Goal: Task Accomplishment & Management: Complete application form

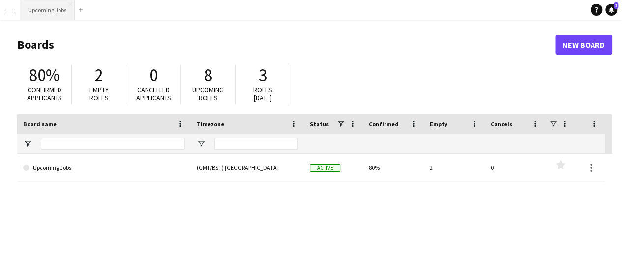
click at [52, 11] on button "Upcoming Jobs Close" at bounding box center [47, 9] width 55 height 19
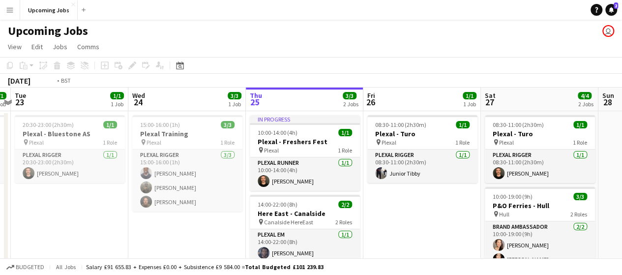
drag, startPoint x: 349, startPoint y: 213, endPoint x: 462, endPoint y: 205, distance: 112.9
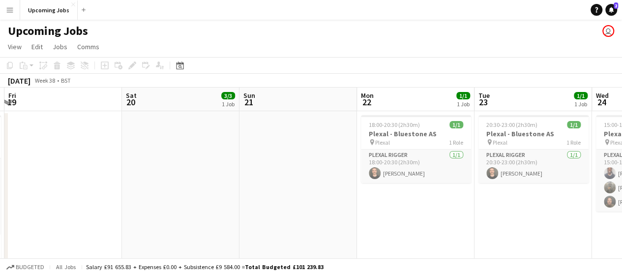
drag, startPoint x: 243, startPoint y: 229, endPoint x: 569, endPoint y: 198, distance: 327.9
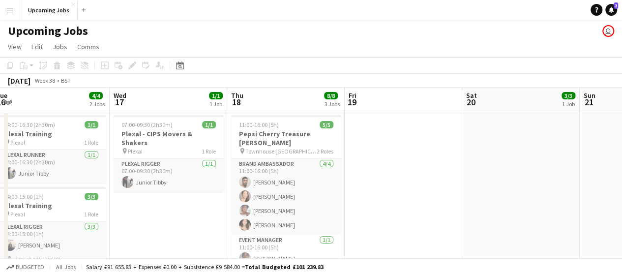
drag, startPoint x: 303, startPoint y: 209, endPoint x: 473, endPoint y: 201, distance: 169.8
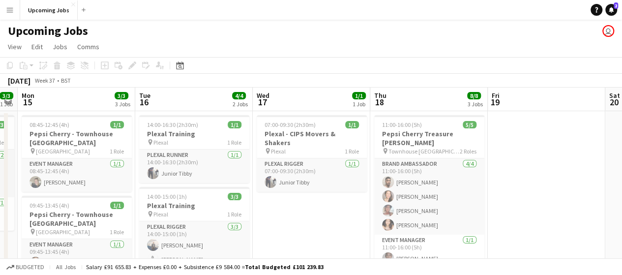
scroll to position [0, 201]
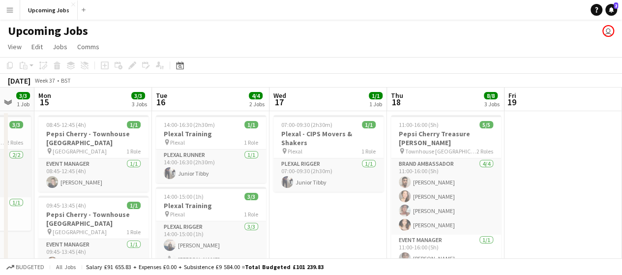
drag, startPoint x: 358, startPoint y: 209, endPoint x: 486, endPoint y: 207, distance: 127.9
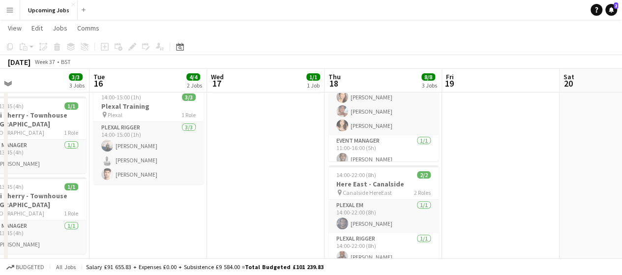
scroll to position [0, 281]
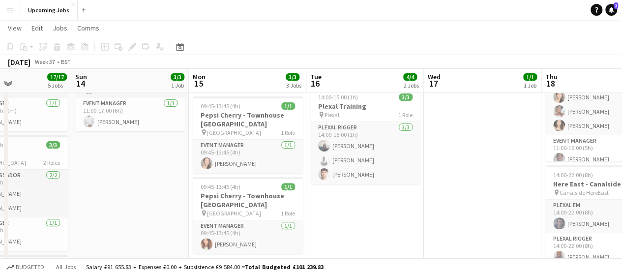
drag, startPoint x: 357, startPoint y: 193, endPoint x: 506, endPoint y: 194, distance: 149.5
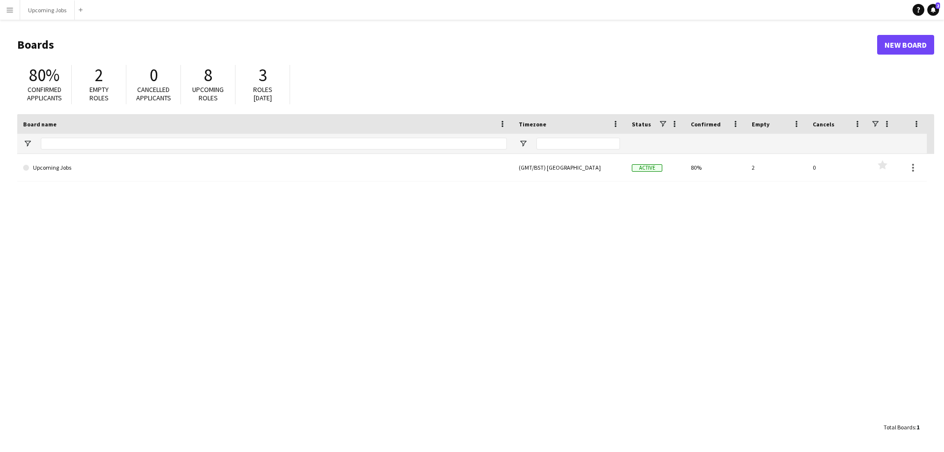
click at [629, 63] on div "80% Confirmed applicants 2 Empty roles 0 Cancelled applicants 8 Upcoming roles …" at bounding box center [475, 87] width 917 height 54
click at [48, 15] on button "Upcoming Jobs Close" at bounding box center [47, 9] width 55 height 19
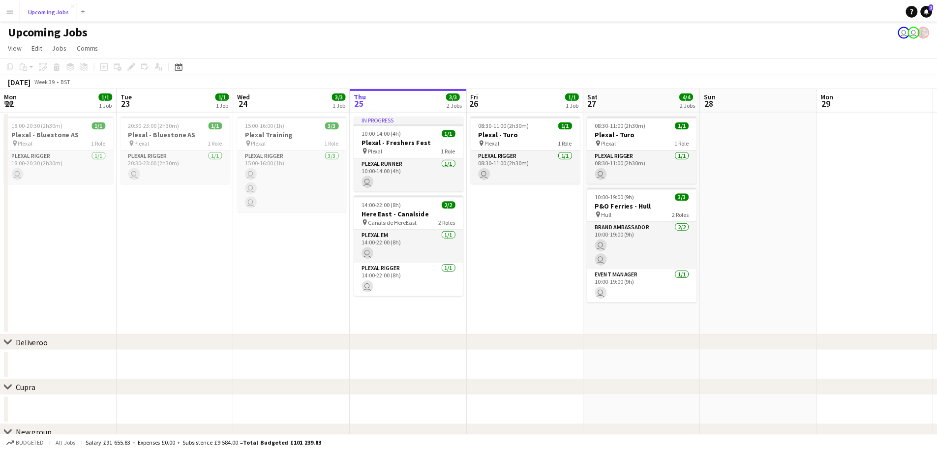
scroll to position [0, 235]
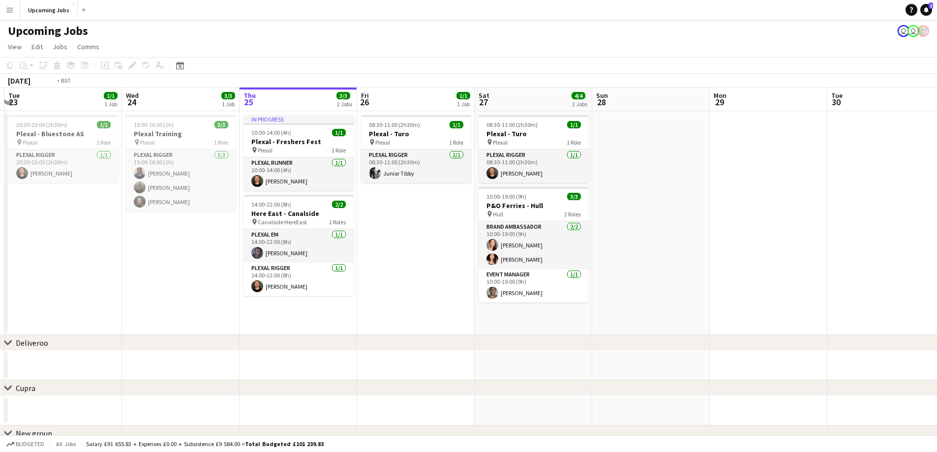
drag, startPoint x: 686, startPoint y: 311, endPoint x: 868, endPoint y: 317, distance: 182.0
click at [629, 274] on app-calendar-viewport "Sun 21 Mon 22 1/1 1 Job Tue 23 1/1 1 Job Wed 24 3/3 1 Job Thu 25 3/3 2 Jobs Fri…" at bounding box center [468, 325] width 937 height 474
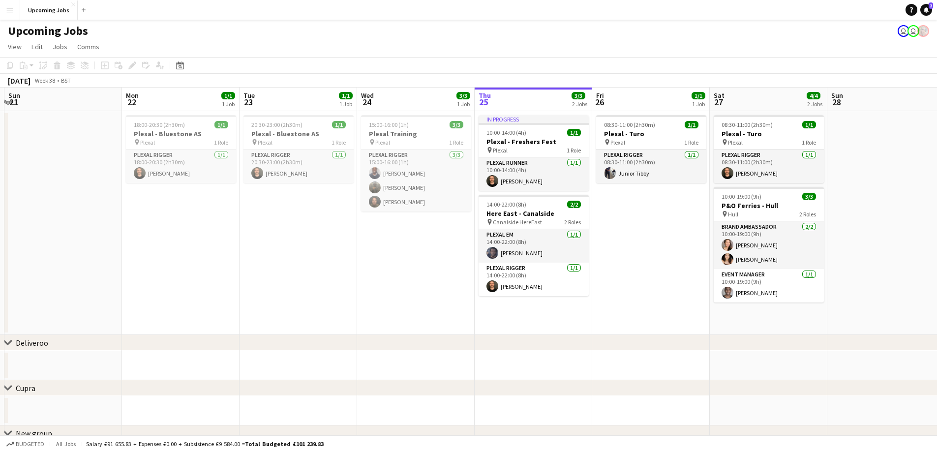
scroll to position [0, 270]
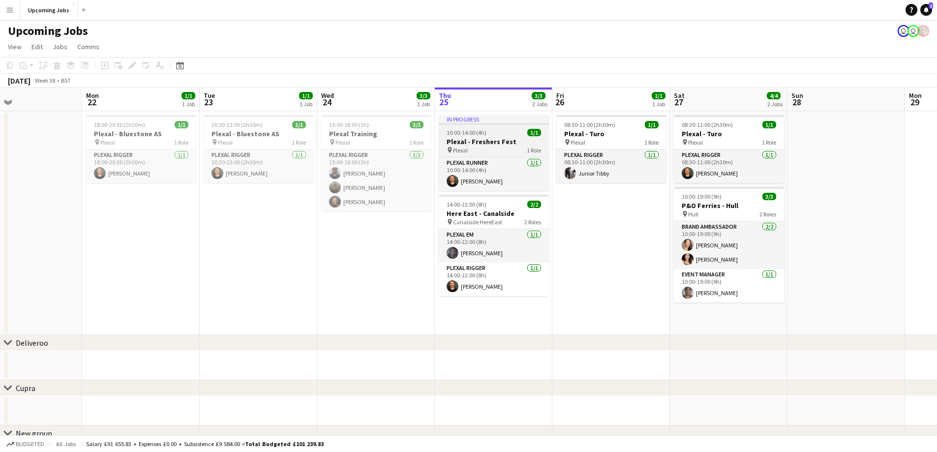
click at [495, 127] on app-job-card "In progress 10:00-14:00 (4h) 1/1 Plexal - Freshers Fest pin Plexal 1 Role Plexa…" at bounding box center [494, 153] width 110 height 76
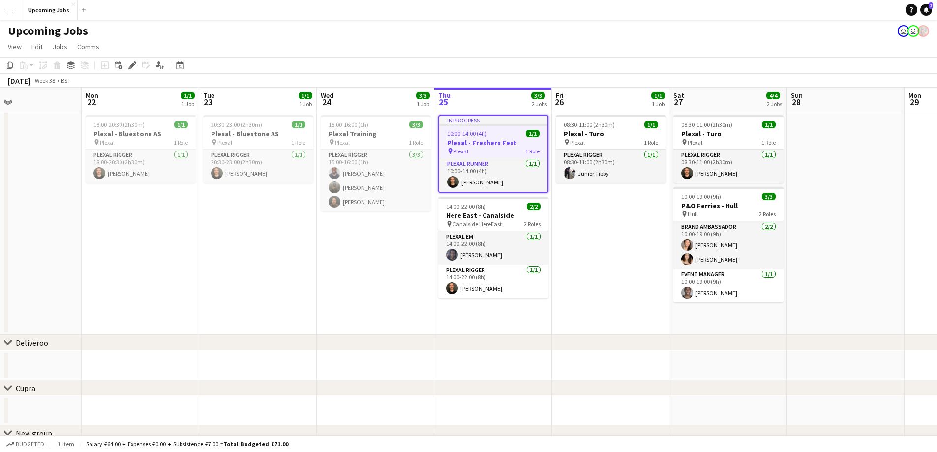
click at [595, 211] on app-date-cell "08:30-11:00 (2h30m) 1/1 Plexal - Turo pin Plexal 1 Role Plexal Rigger [DATE] 08…" at bounding box center [611, 223] width 118 height 224
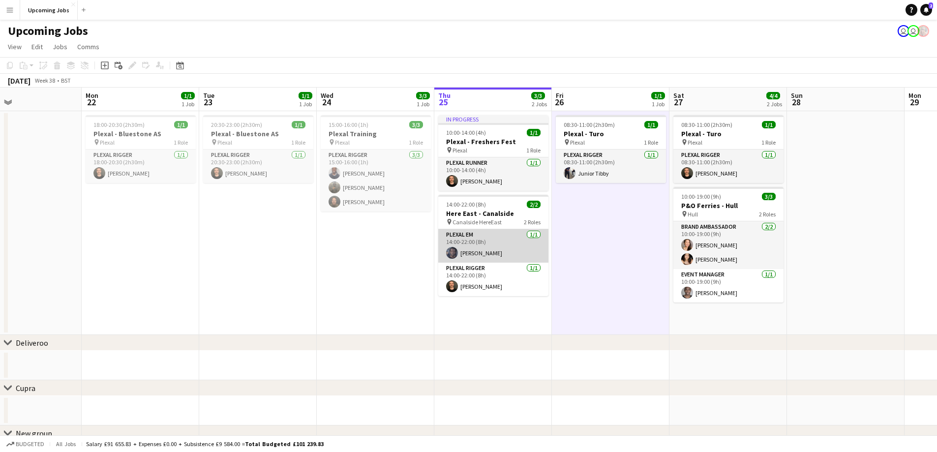
click at [474, 255] on app-card-role "Plexal EM [DATE] 14:00-22:00 (8h) [PERSON_NAME]" at bounding box center [493, 245] width 110 height 33
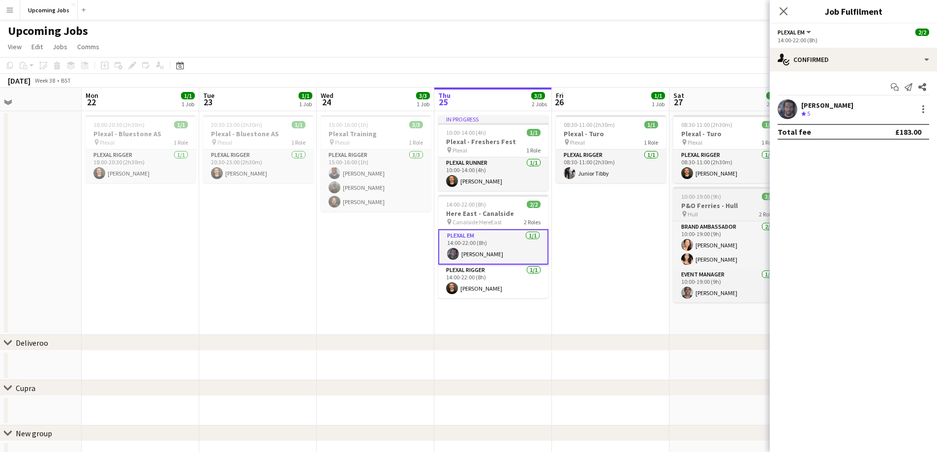
click at [629, 195] on div "10:00-19:00 (9h) 3/3" at bounding box center [728, 196] width 110 height 7
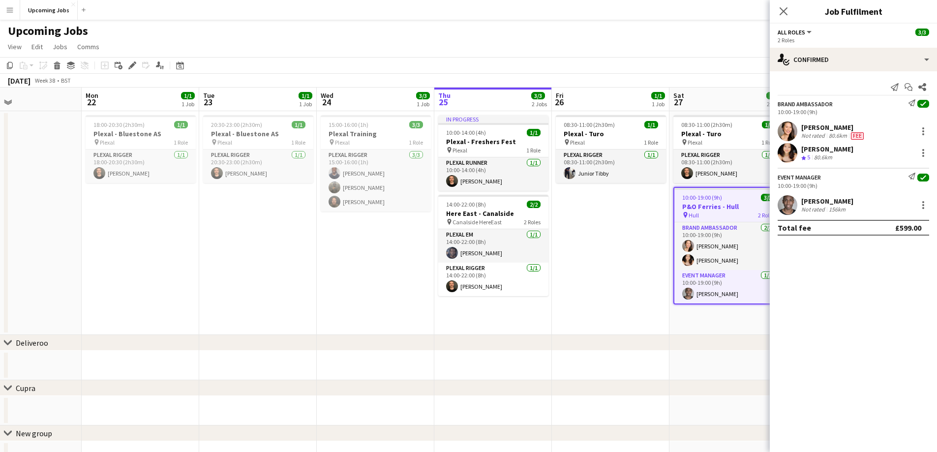
click at [629, 132] on div "Not rated" at bounding box center [814, 136] width 26 height 8
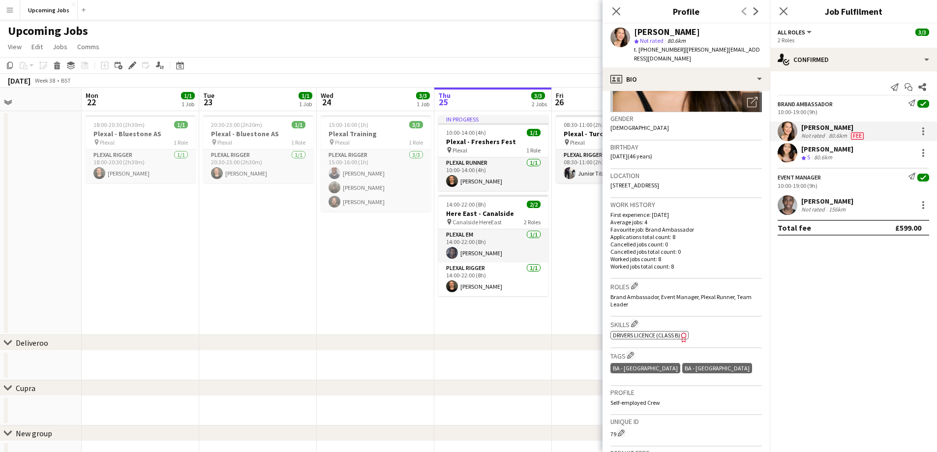
scroll to position [0, 0]
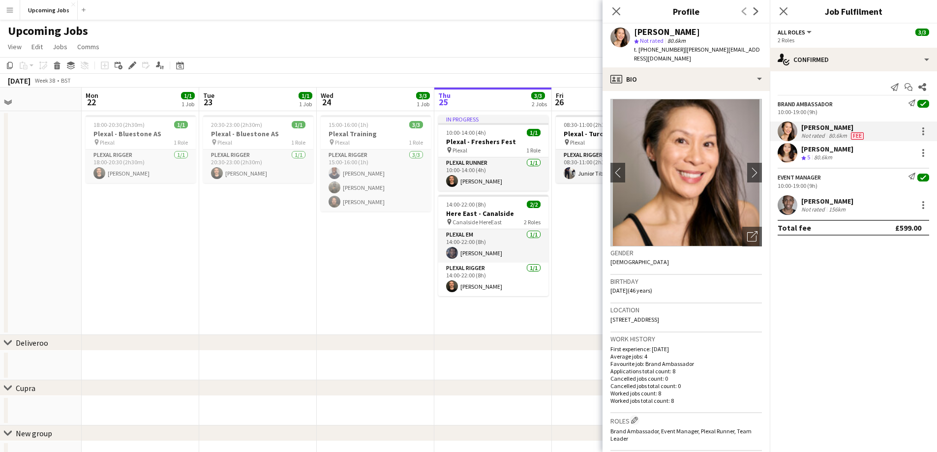
click at [617, 14] on icon "Close pop-in" at bounding box center [616, 11] width 8 height 8
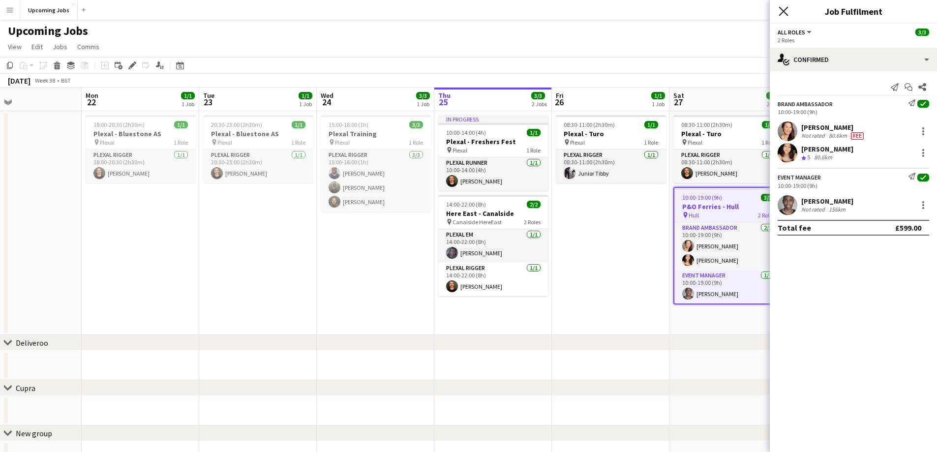
click at [629, 13] on icon at bounding box center [782, 10] width 9 height 9
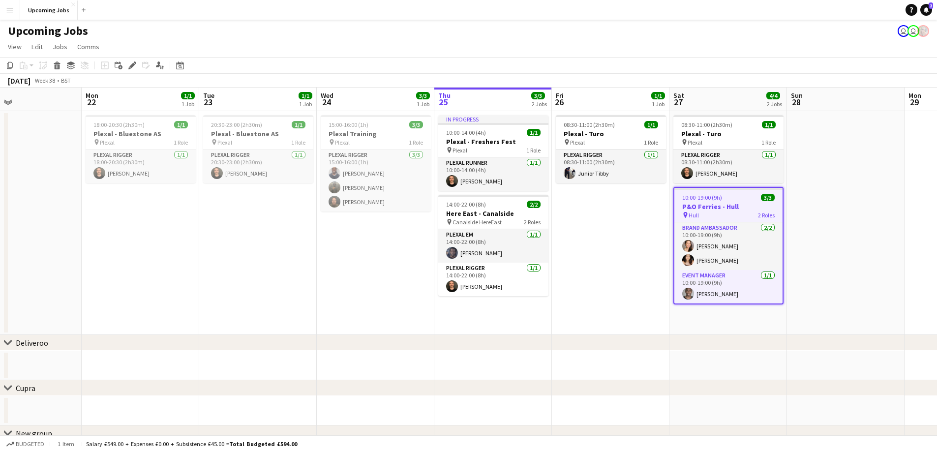
click at [612, 235] on app-date-cell "08:30-11:00 (2h30m) 1/1 Plexal - Turo pin Plexal 1 Role Plexal Rigger [DATE] 08…" at bounding box center [611, 223] width 118 height 224
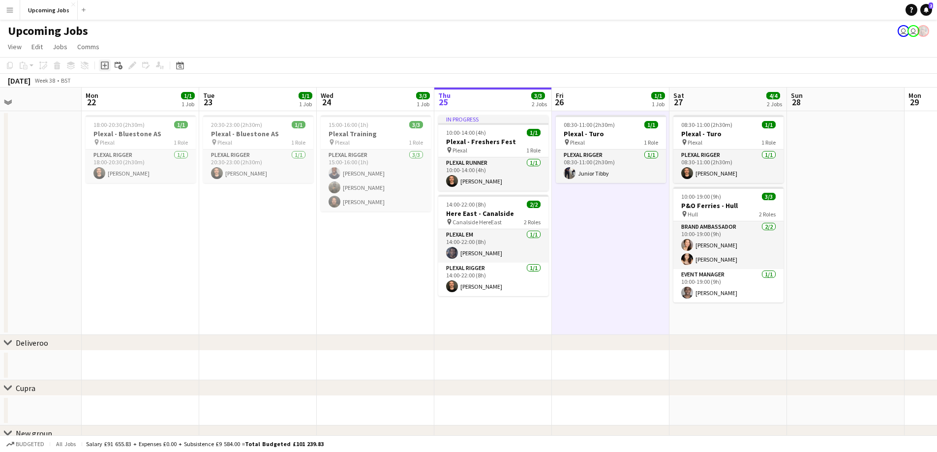
click at [106, 64] on icon "Add job" at bounding box center [105, 65] width 8 height 8
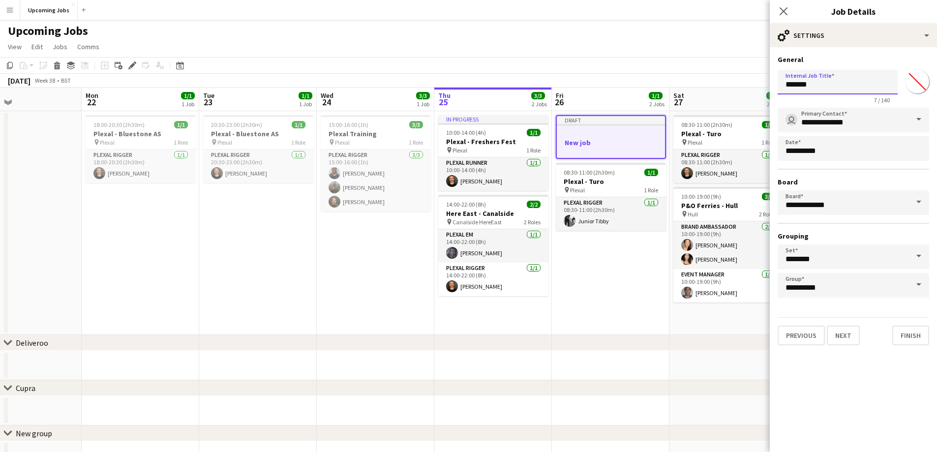
drag, startPoint x: 815, startPoint y: 85, endPoint x: 775, endPoint y: 84, distance: 39.8
click at [629, 84] on form "**********" at bounding box center [853, 200] width 167 height 290
type input "****"
click at [629, 206] on input "**********" at bounding box center [852, 202] width 151 height 25
click at [629, 178] on h3 "Board" at bounding box center [852, 182] width 151 height 9
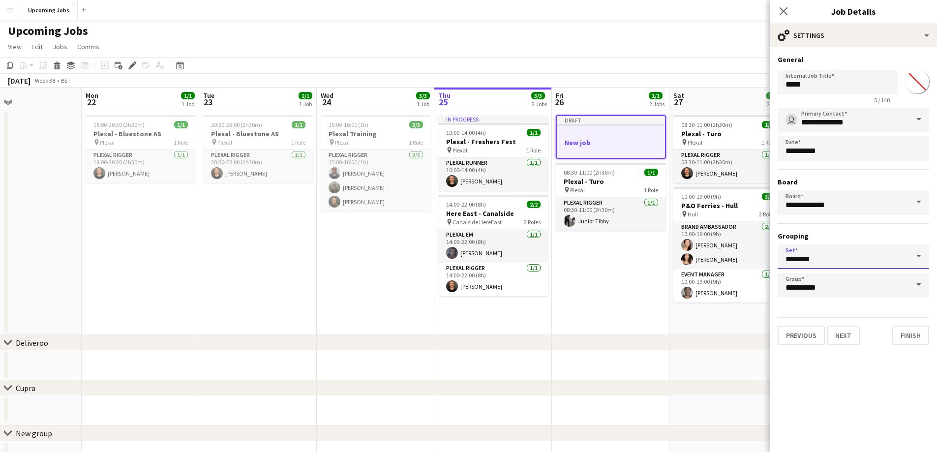
click at [629, 254] on input "********" at bounding box center [852, 256] width 151 height 25
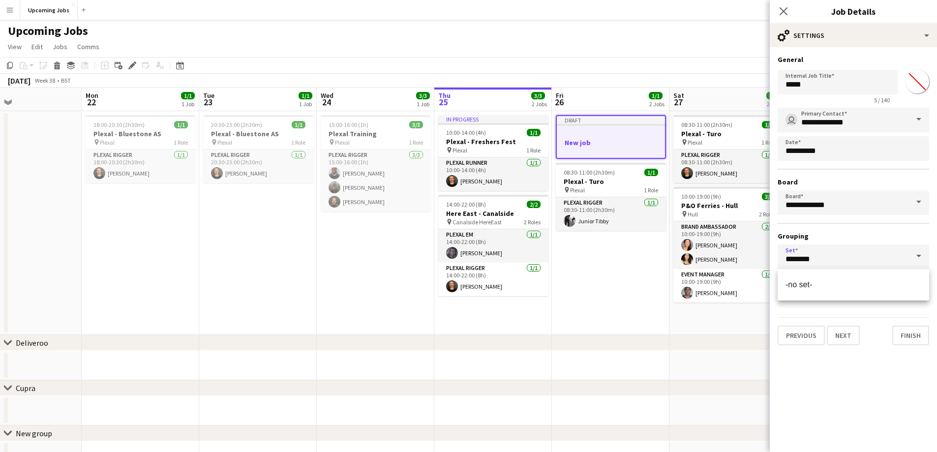
click at [629, 239] on h3 "Grouping" at bounding box center [852, 236] width 151 height 9
click at [629, 274] on input "**********" at bounding box center [852, 285] width 151 height 25
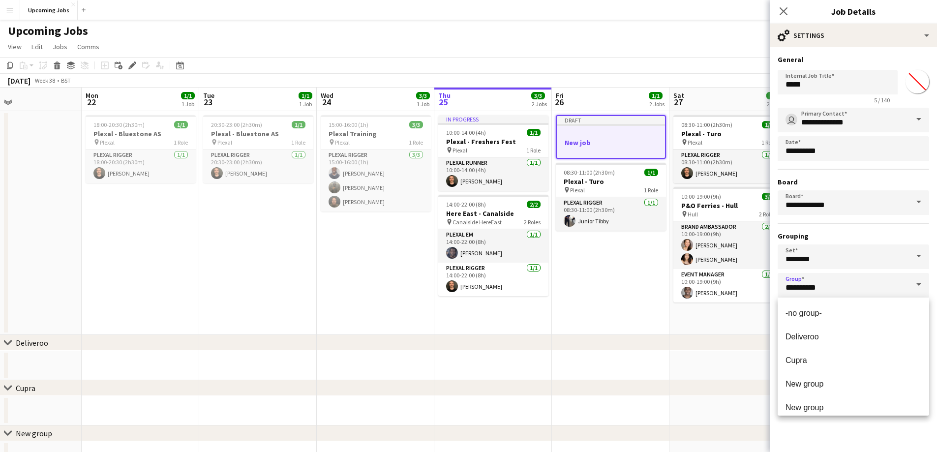
click at [629, 231] on div "**********" at bounding box center [852, 203] width 151 height 190
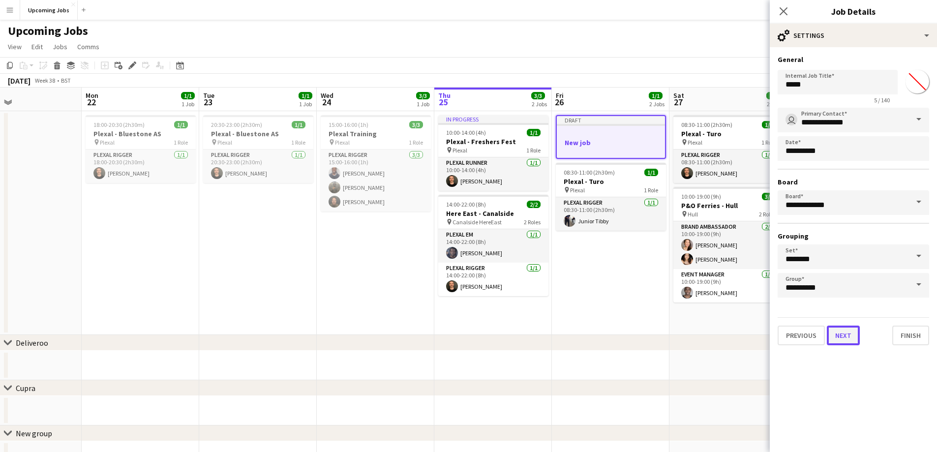
click at [629, 274] on button "Next" at bounding box center [843, 336] width 33 height 20
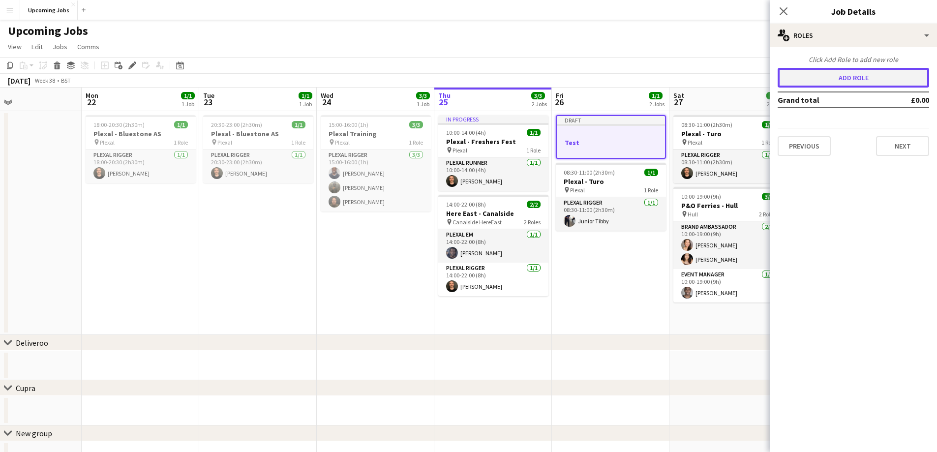
click at [629, 80] on button "Add role" at bounding box center [852, 78] width 151 height 20
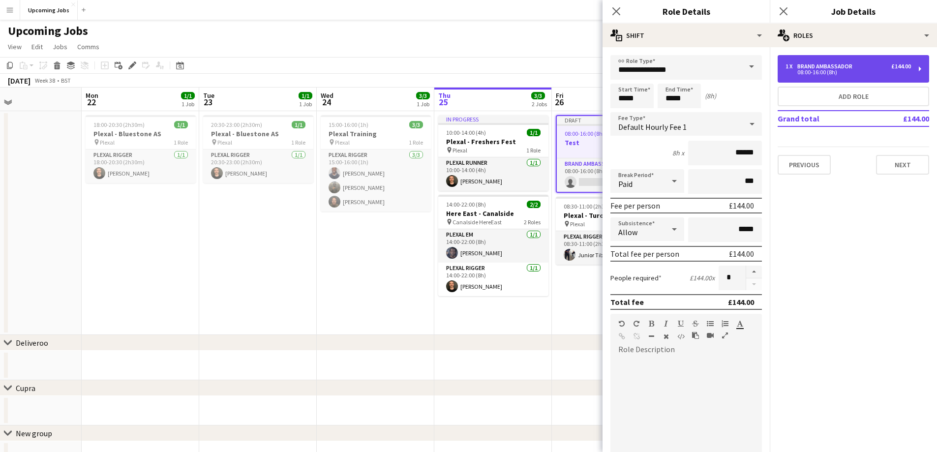
click at [629, 66] on div "£144.00" at bounding box center [901, 66] width 20 height 7
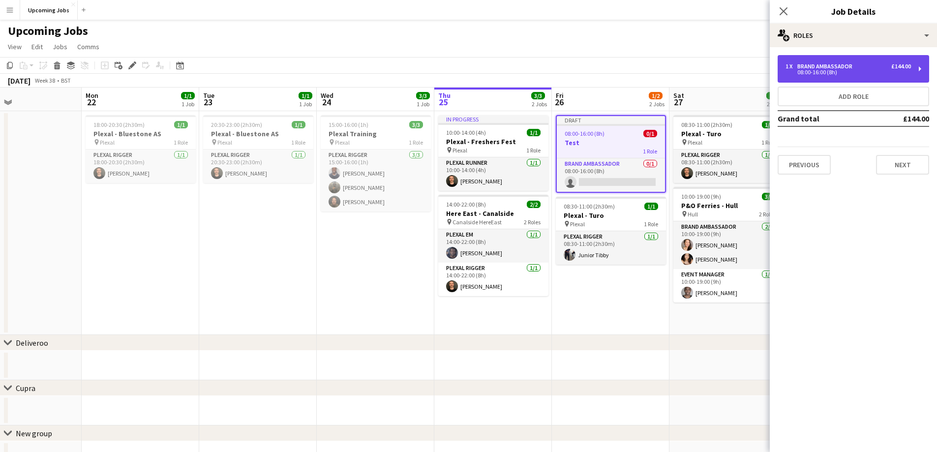
click at [629, 66] on div "£144.00" at bounding box center [901, 66] width 20 height 7
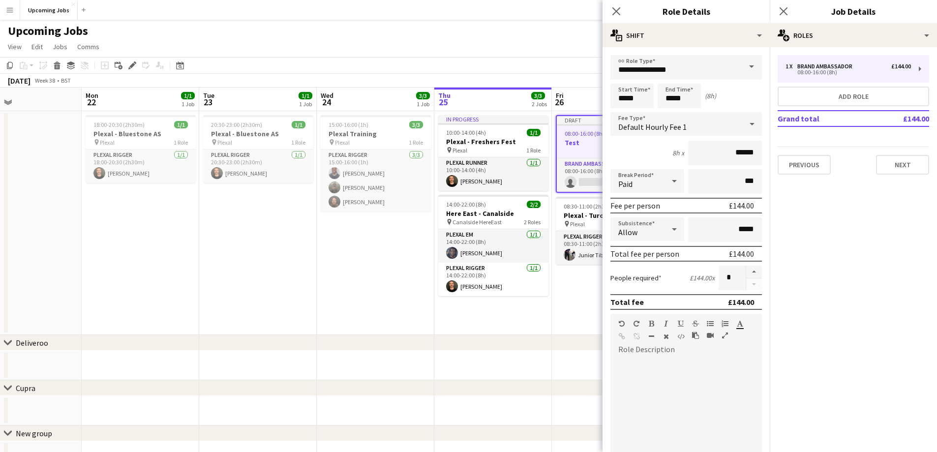
click at [629, 72] on span at bounding box center [751, 67] width 21 height 24
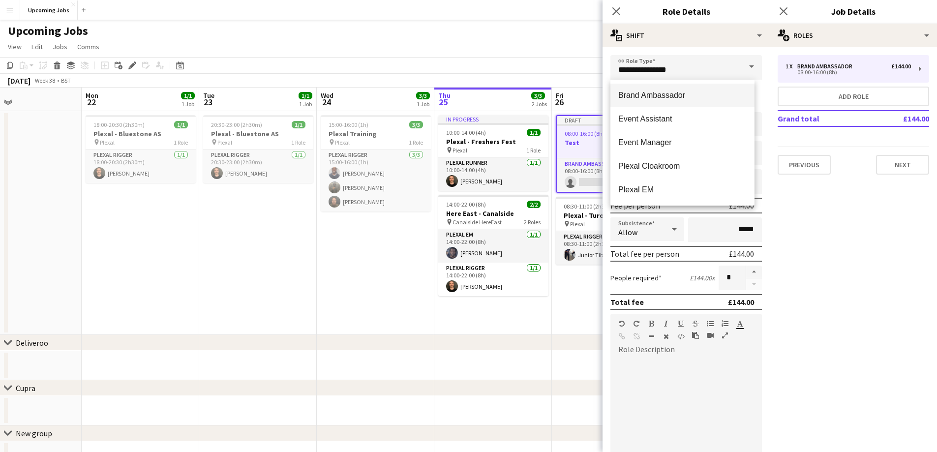
click at [629, 92] on span "Brand Ambassador" at bounding box center [682, 94] width 128 height 9
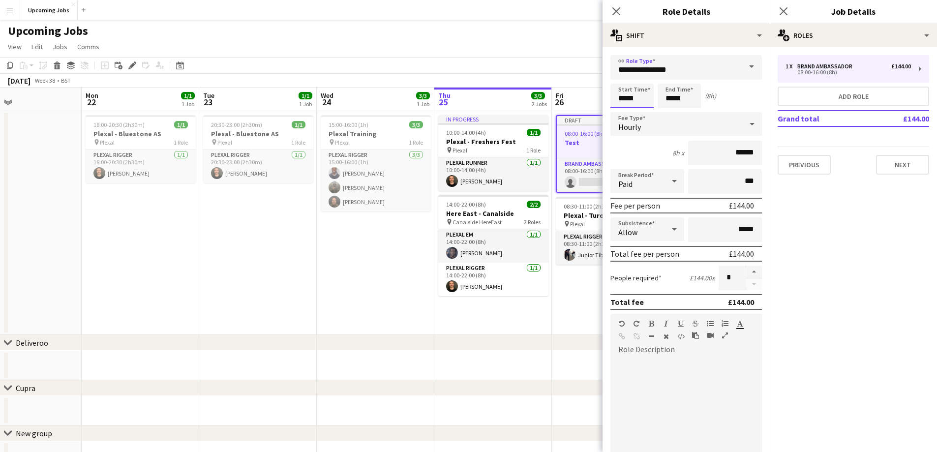
click at [629, 96] on input "*****" at bounding box center [631, 96] width 43 height 25
click at [623, 79] on div at bounding box center [622, 79] width 20 height 10
click at [629, 115] on div at bounding box center [642, 113] width 20 height 10
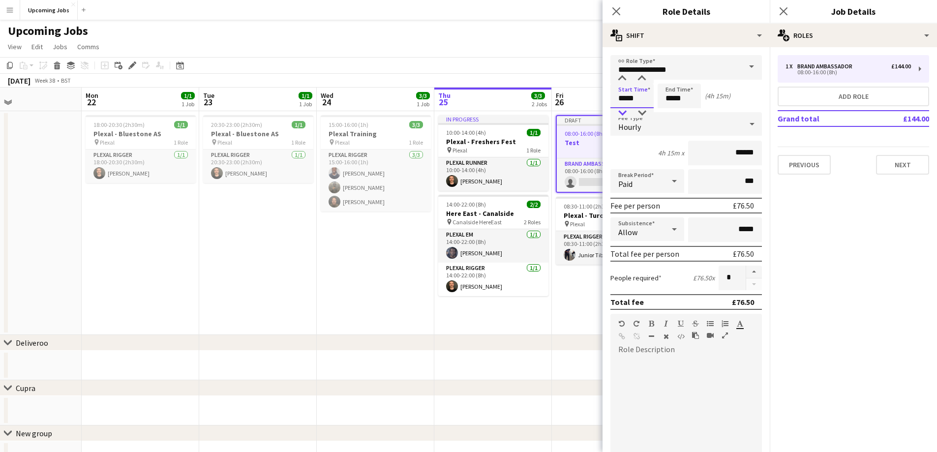
click at [618, 114] on div at bounding box center [622, 113] width 20 height 10
click at [621, 113] on div at bounding box center [622, 113] width 20 height 10
click at [623, 78] on div at bounding box center [622, 79] width 20 height 10
click at [629, 109] on div at bounding box center [642, 113] width 20 height 10
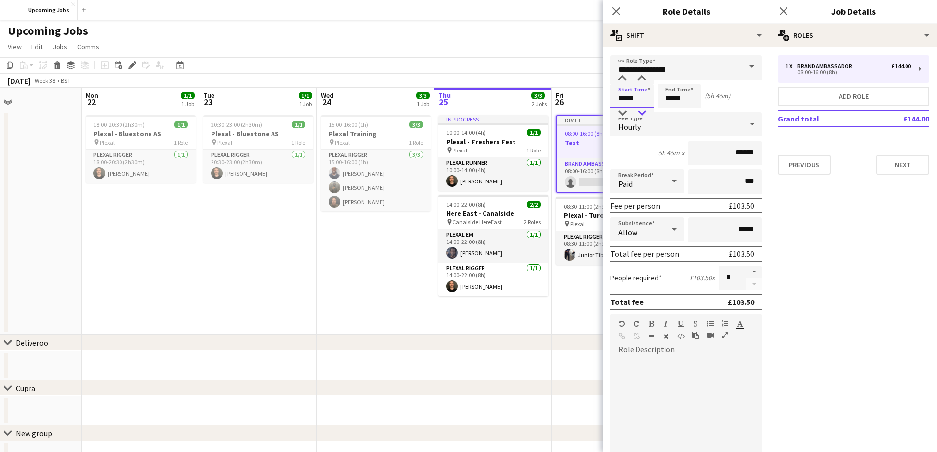
type input "*****"
click at [629, 109] on div at bounding box center [642, 113] width 20 height 10
click at [629, 102] on div "Start Time ***** End Time ***** (6h)" at bounding box center [685, 96] width 151 height 25
click at [629, 231] on input "*****" at bounding box center [725, 229] width 74 height 25
type input "**"
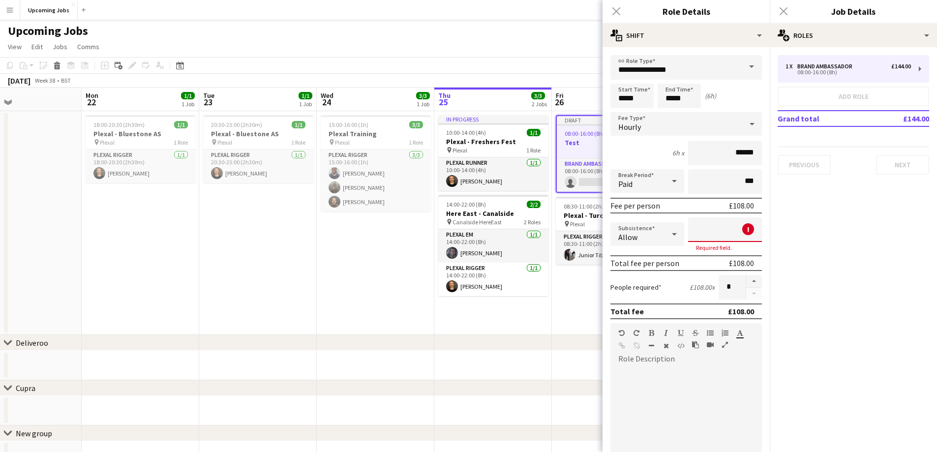
type input "**"
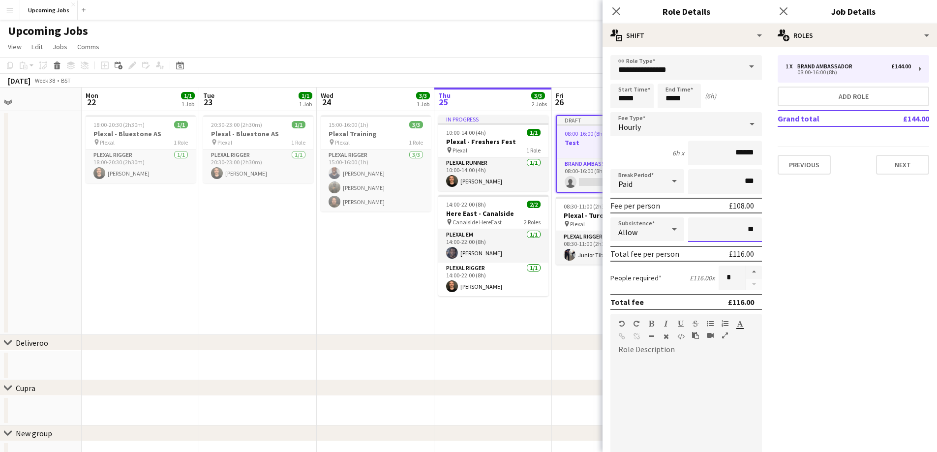
type input "**"
click at [629, 274] on div "Total fee £116.00" at bounding box center [685, 302] width 151 height 16
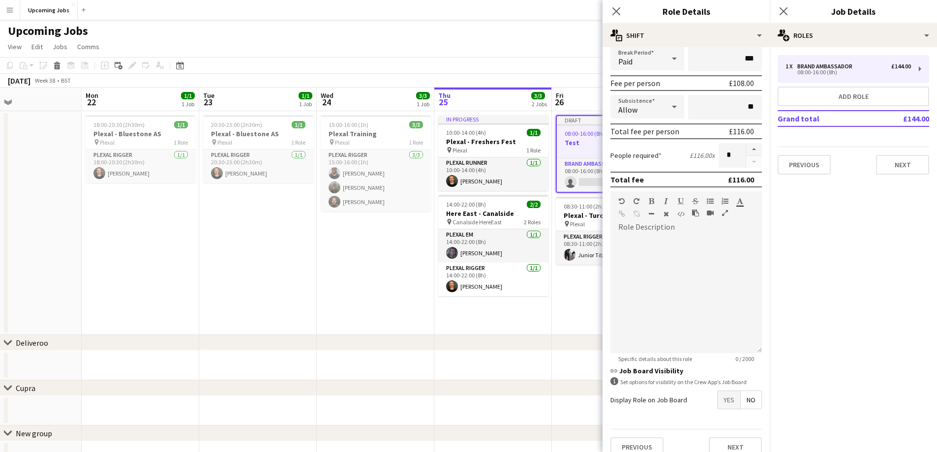
scroll to position [135, 0]
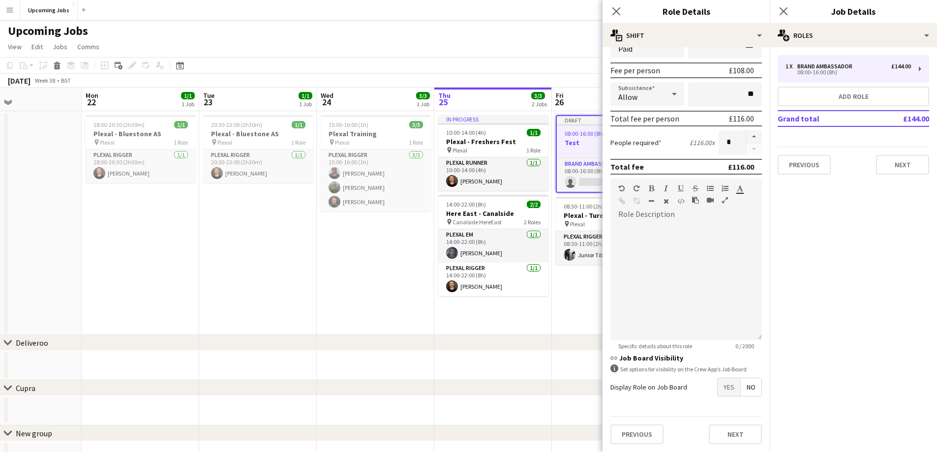
click at [629, 274] on span "No" at bounding box center [750, 387] width 21 height 18
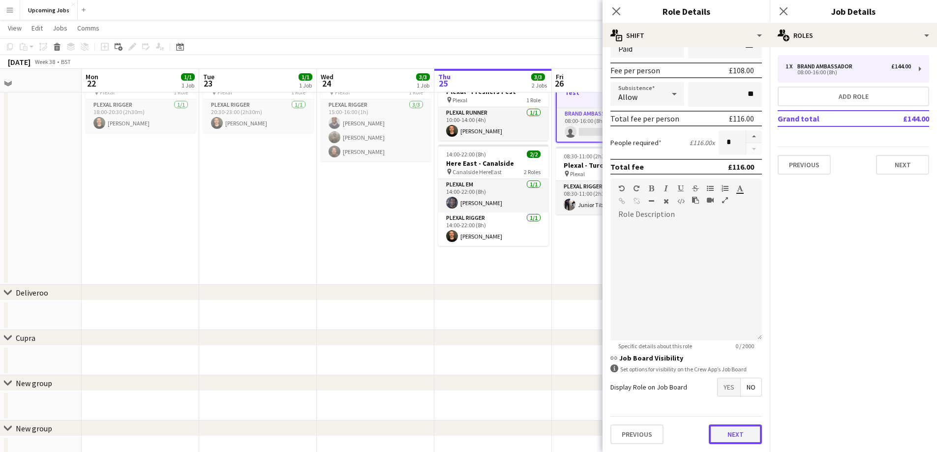
click at [629, 274] on button "Next" at bounding box center [735, 434] width 53 height 20
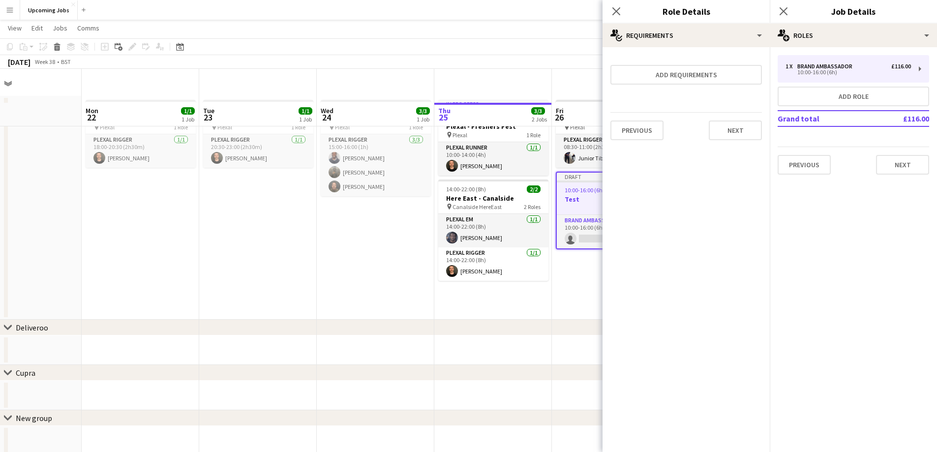
scroll to position [0, 0]
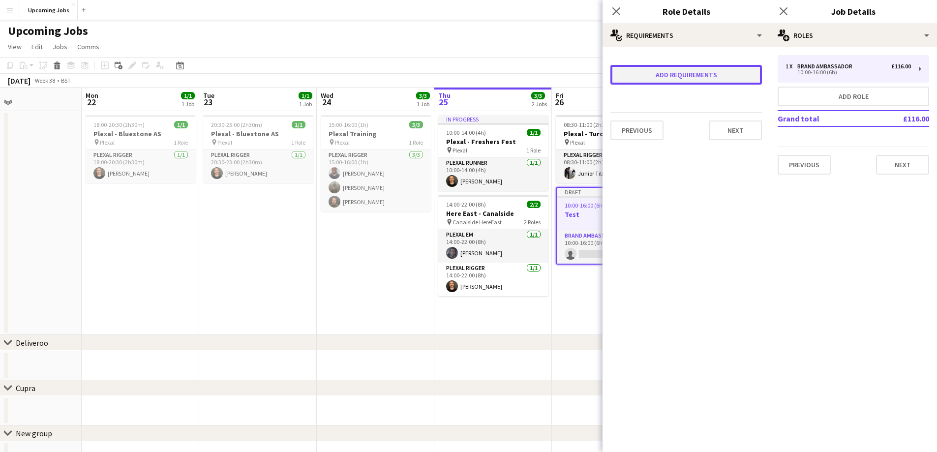
click at [629, 79] on button "Add requirements" at bounding box center [685, 75] width 151 height 20
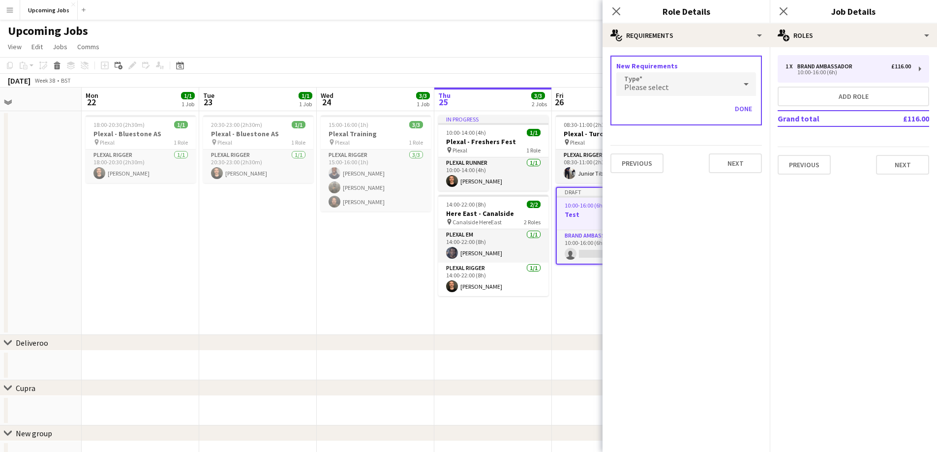
click at [629, 84] on div "Please select" at bounding box center [676, 84] width 120 height 24
click at [629, 83] on div at bounding box center [468, 226] width 937 height 452
click at [629, 88] on div "Please select" at bounding box center [676, 84] width 120 height 24
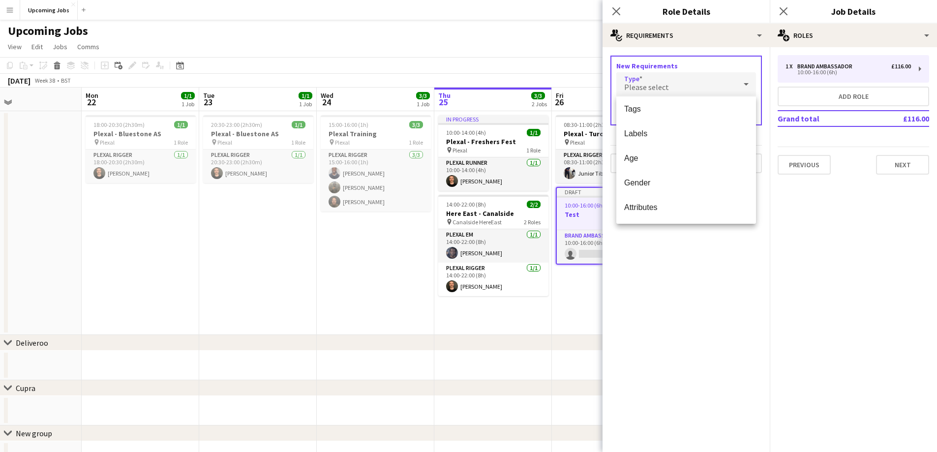
click at [629, 257] on div at bounding box center [468, 226] width 937 height 452
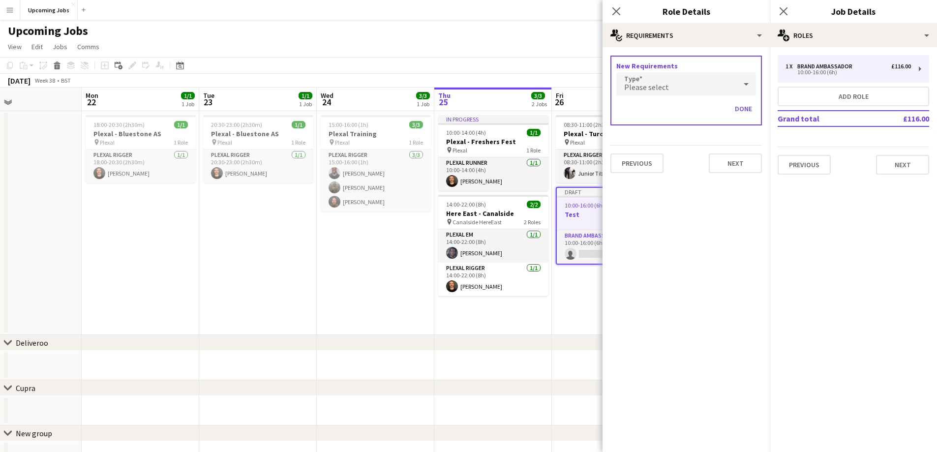
drag, startPoint x: 736, startPoint y: 158, endPoint x: 701, endPoint y: 204, distance: 56.8
click at [629, 204] on mat-expansion-panel "medal-empty Requirements New Requirements Type Please select Done Previous Next" at bounding box center [685, 249] width 167 height 405
click at [629, 160] on button "Next" at bounding box center [735, 163] width 53 height 20
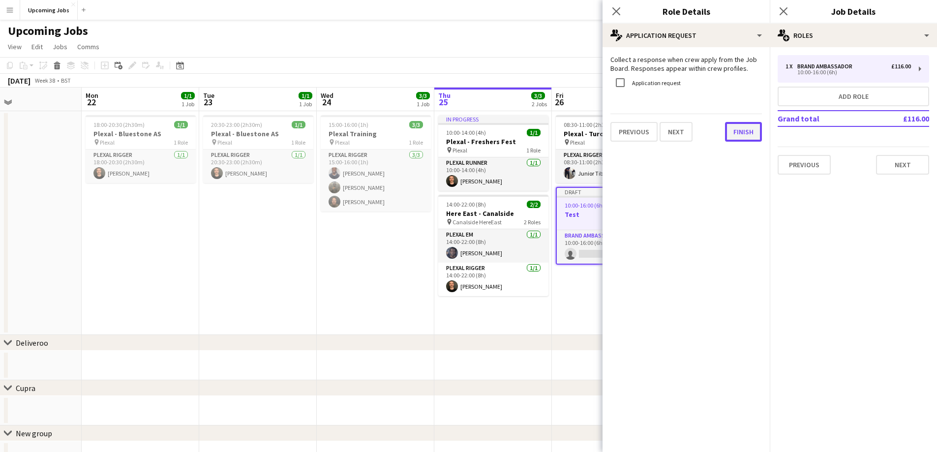
click at [629, 130] on button "Finish" at bounding box center [743, 132] width 37 height 20
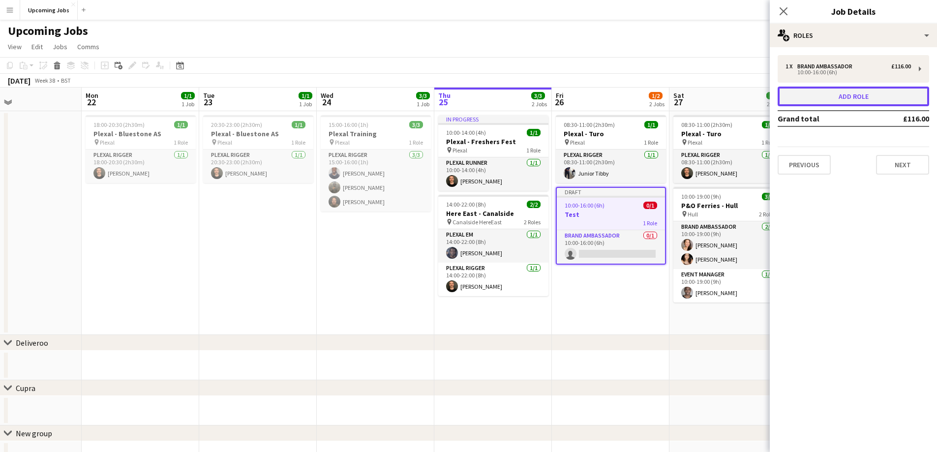
click at [629, 95] on button "Add role" at bounding box center [852, 97] width 151 height 20
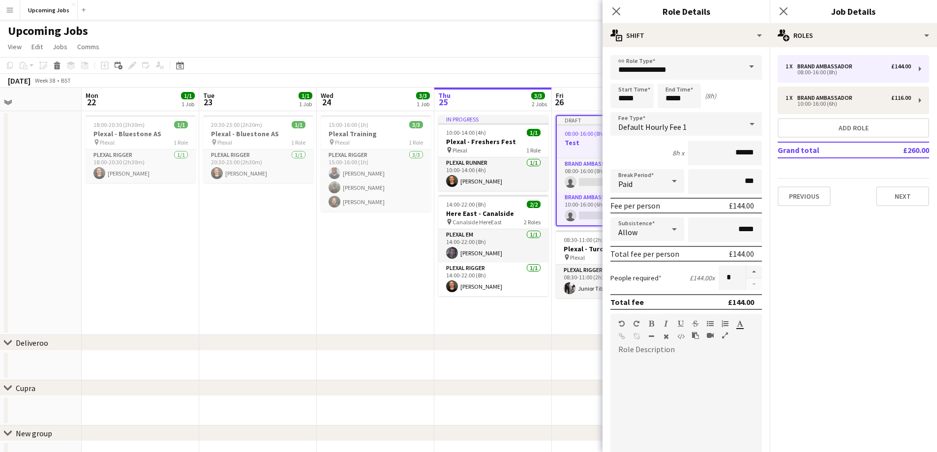
click at [629, 68] on span at bounding box center [751, 67] width 21 height 24
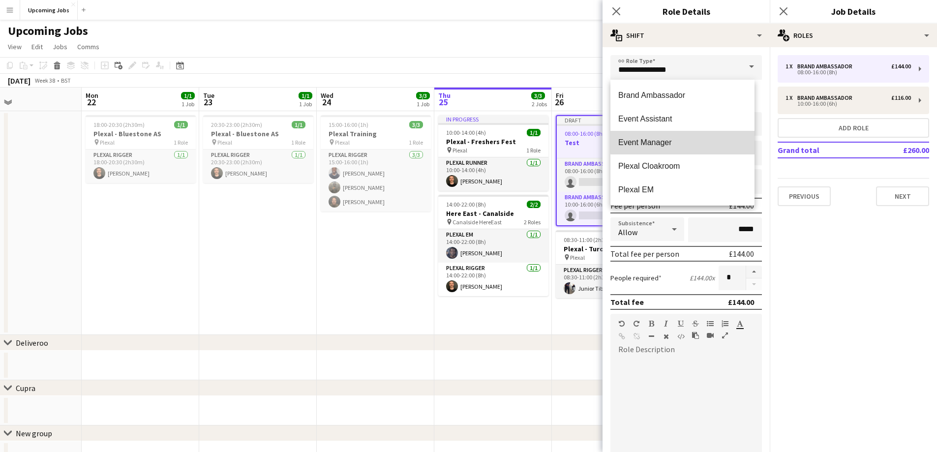
click at [629, 137] on mat-option "Event Manager" at bounding box center [682, 143] width 144 height 24
type input "**********"
type input "******"
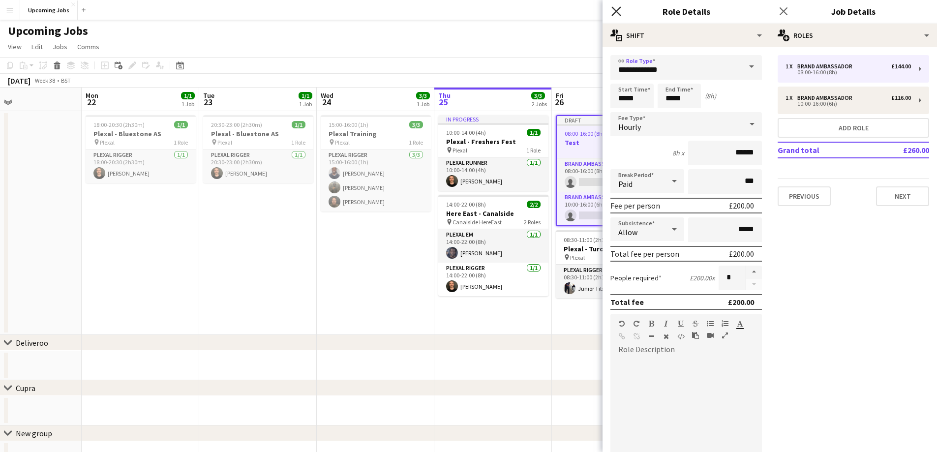
click at [615, 13] on icon at bounding box center [615, 10] width 9 height 9
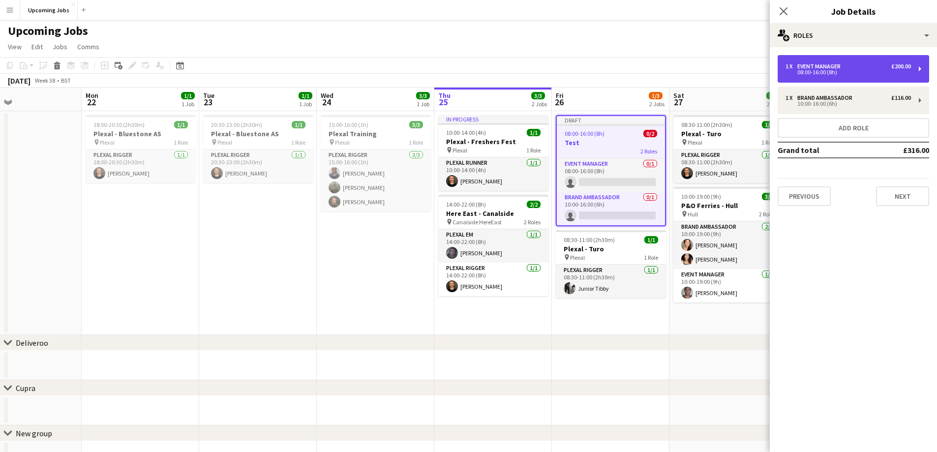
click at [629, 63] on div "£200.00" at bounding box center [901, 66] width 20 height 7
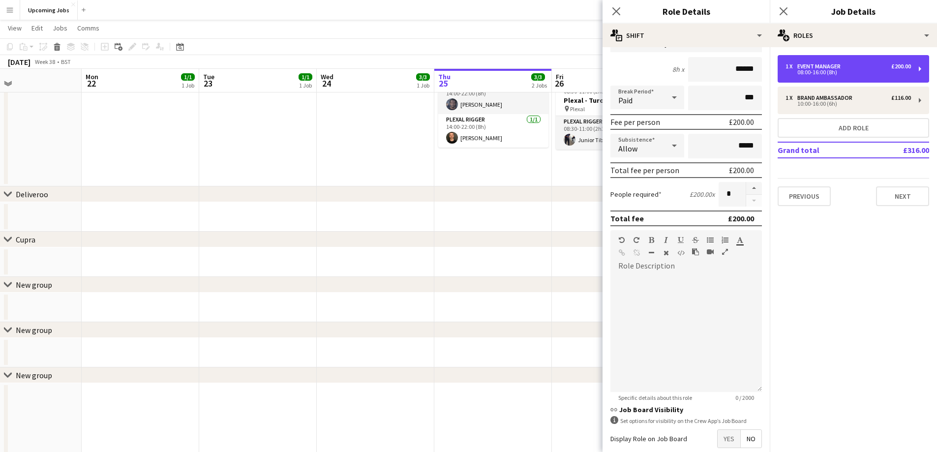
scroll to position [135, 0]
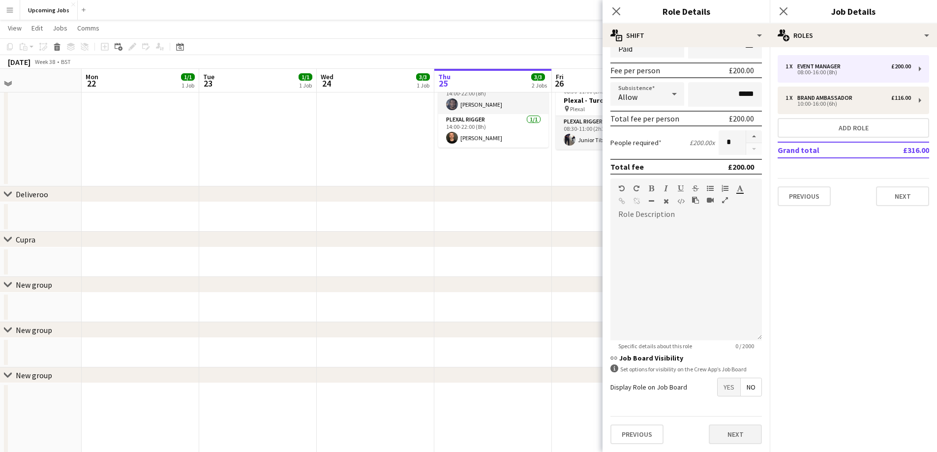
drag, startPoint x: 755, startPoint y: 428, endPoint x: 747, endPoint y: 425, distance: 8.9
click at [629, 274] on form "**********" at bounding box center [685, 186] width 167 height 532
click at [629, 274] on button "Next" at bounding box center [735, 434] width 53 height 20
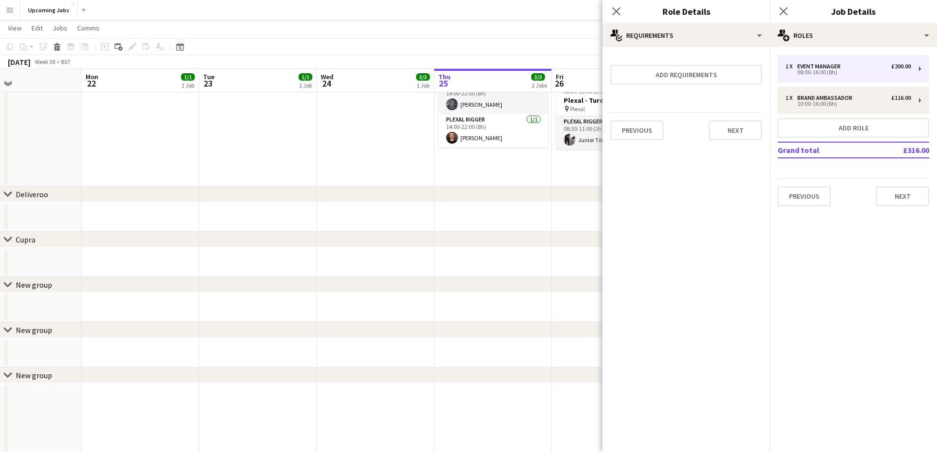
scroll to position [0, 0]
click at [629, 137] on button "Next" at bounding box center [735, 130] width 53 height 20
click at [629, 132] on button "Finish" at bounding box center [743, 132] width 37 height 20
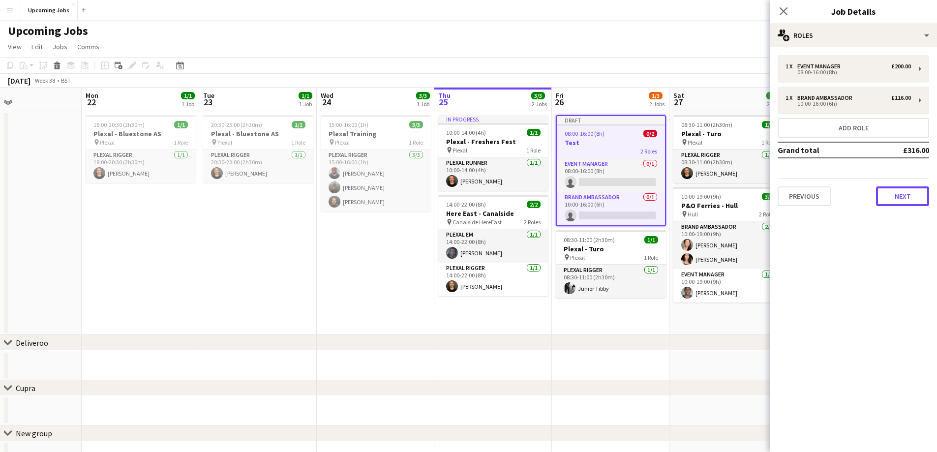
click at [629, 205] on button "Next" at bounding box center [902, 196] width 53 height 20
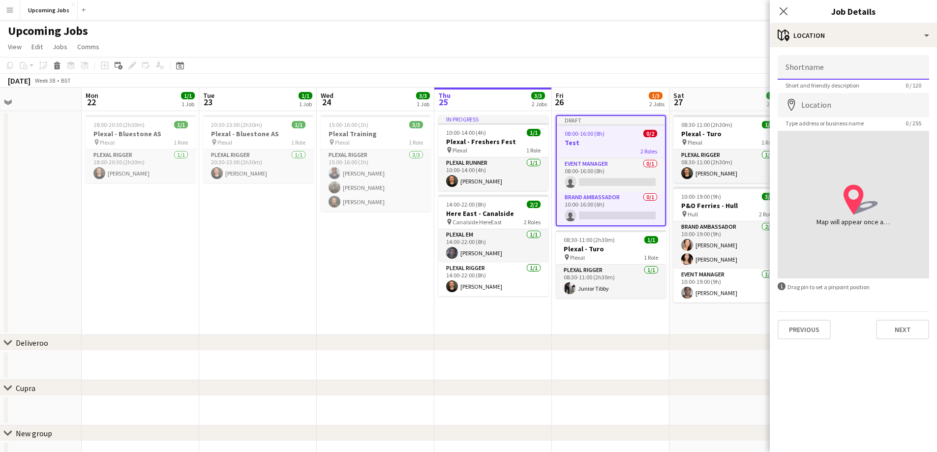
click at [629, 65] on input "Shortname" at bounding box center [852, 67] width 151 height 25
type input "****"
click at [629, 100] on input "Location" at bounding box center [852, 105] width 151 height 25
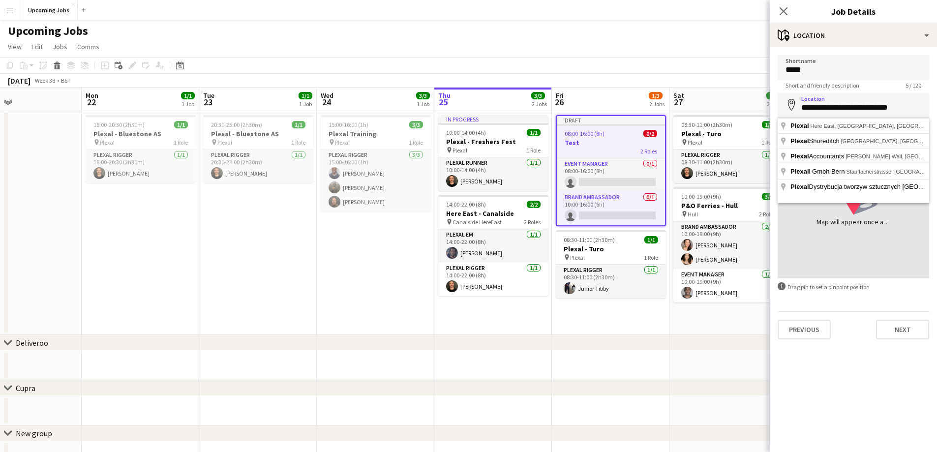
type input "**********"
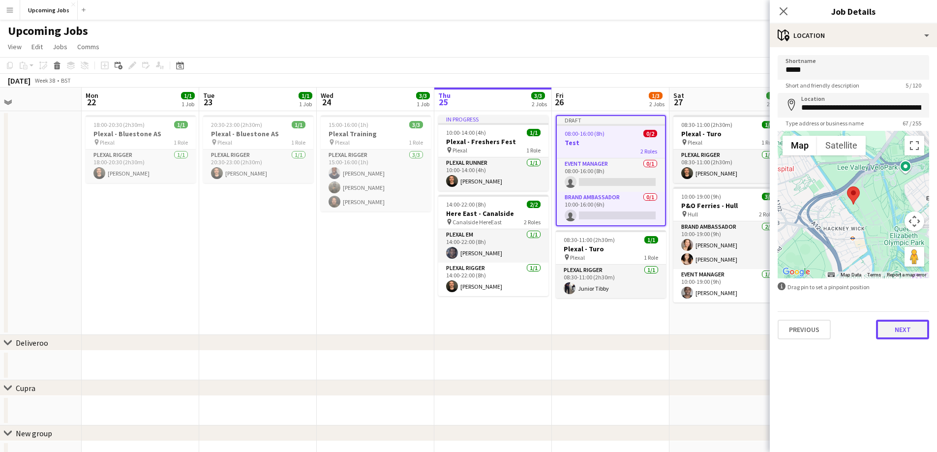
click at [629, 274] on button "Next" at bounding box center [902, 330] width 53 height 20
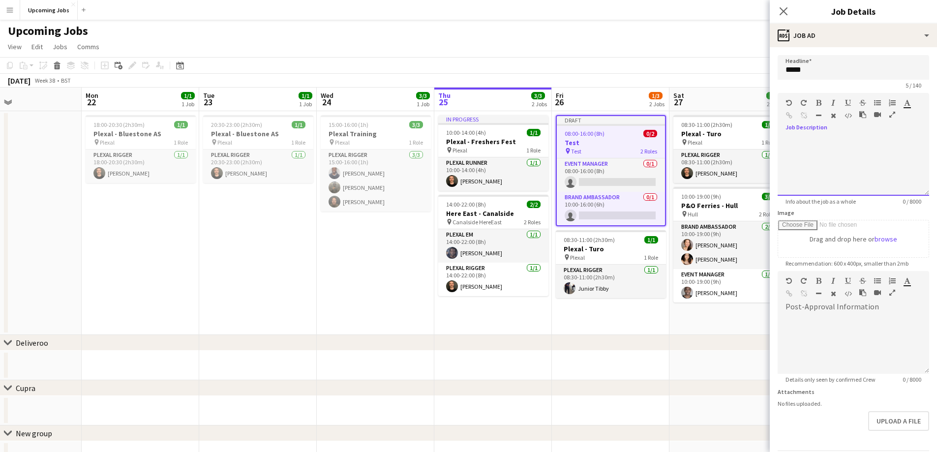
click at [629, 135] on div at bounding box center [852, 163] width 151 height 66
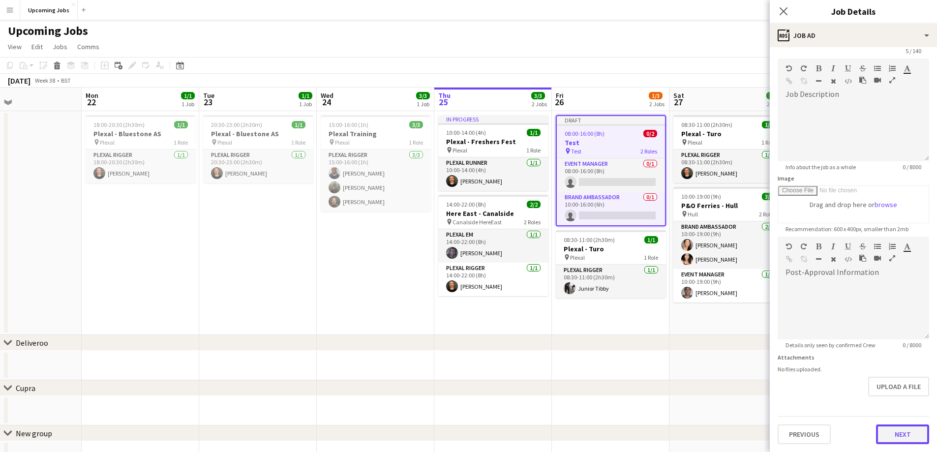
scroll to position [34, 0]
click at [629, 274] on form "Headline **** 5 / 140 Job Description default Heading 1 Heading 2 Heading 3 Hea…" at bounding box center [853, 232] width 167 height 423
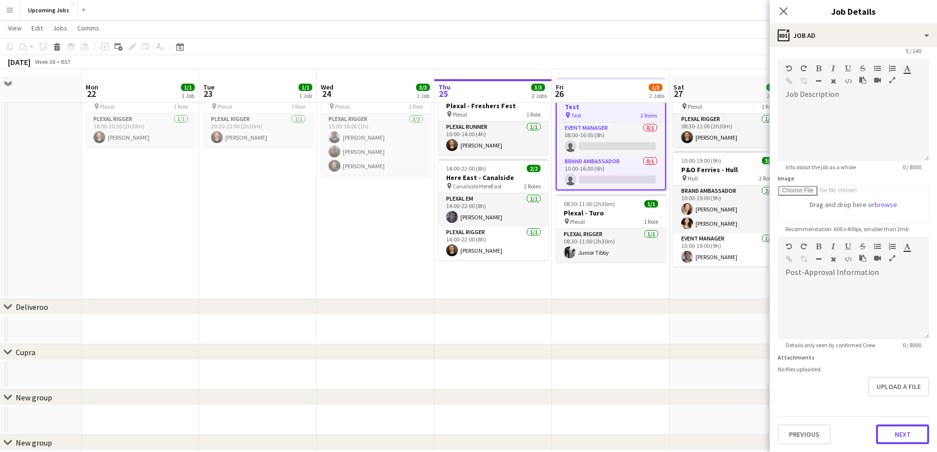
scroll to position [49, 0]
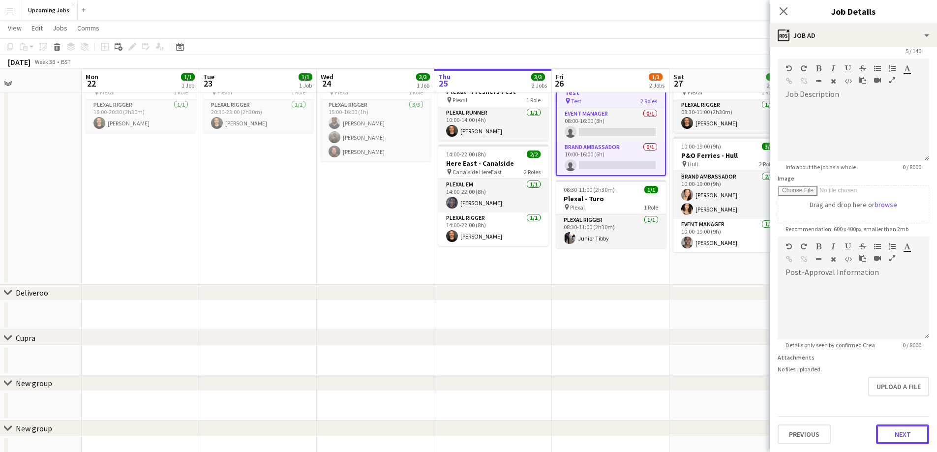
click at [629, 274] on button "Next" at bounding box center [902, 434] width 53 height 20
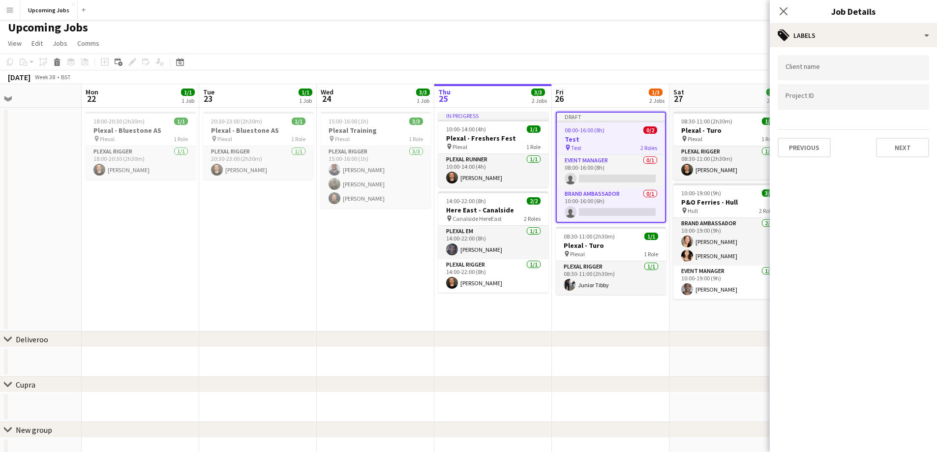
scroll to position [0, 0]
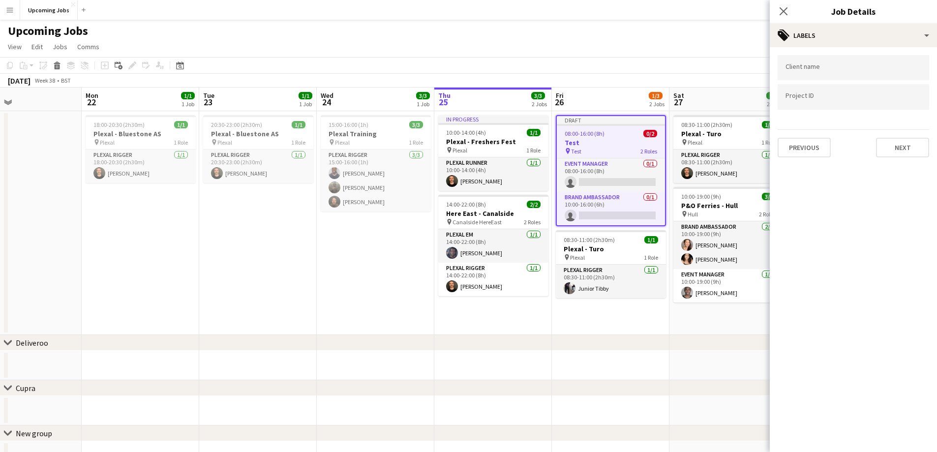
click at [629, 71] on input "Type to search client labels..." at bounding box center [853, 67] width 136 height 9
click at [629, 185] on mat-expansion-panel "tags Labels Client name Project ID Previous Next" at bounding box center [853, 249] width 167 height 405
click at [629, 74] on div at bounding box center [852, 67] width 151 height 25
click at [629, 153] on button "Next" at bounding box center [902, 148] width 53 height 20
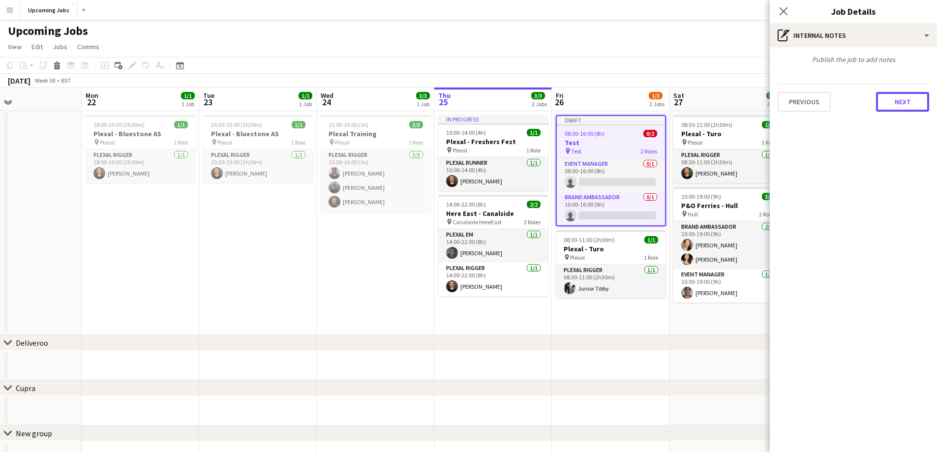
drag, startPoint x: 913, startPoint y: 103, endPoint x: 918, endPoint y: 102, distance: 5.9
click at [629, 102] on button "Next" at bounding box center [902, 102] width 53 height 20
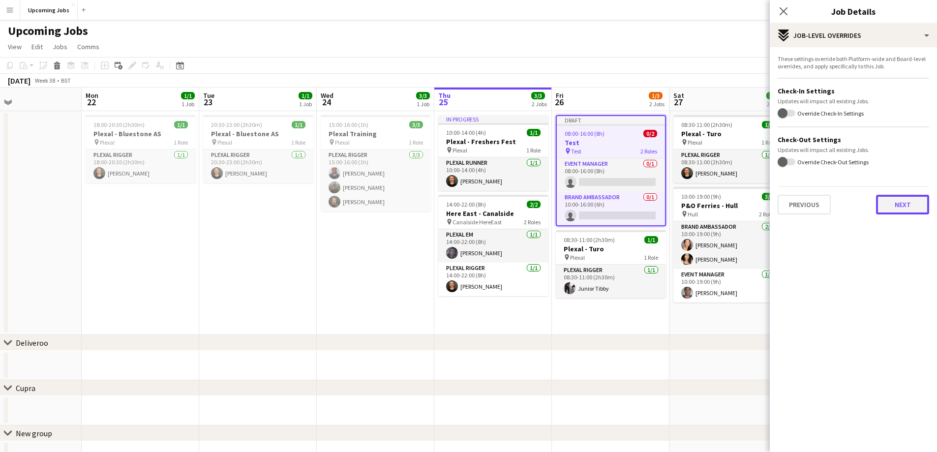
click at [629, 197] on button "Next" at bounding box center [902, 205] width 53 height 20
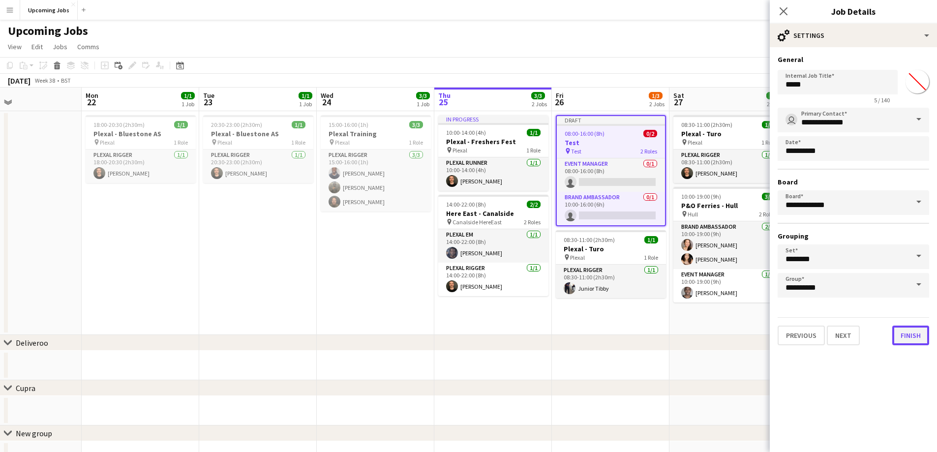
click at [629, 274] on button "Finish" at bounding box center [910, 336] width 37 height 20
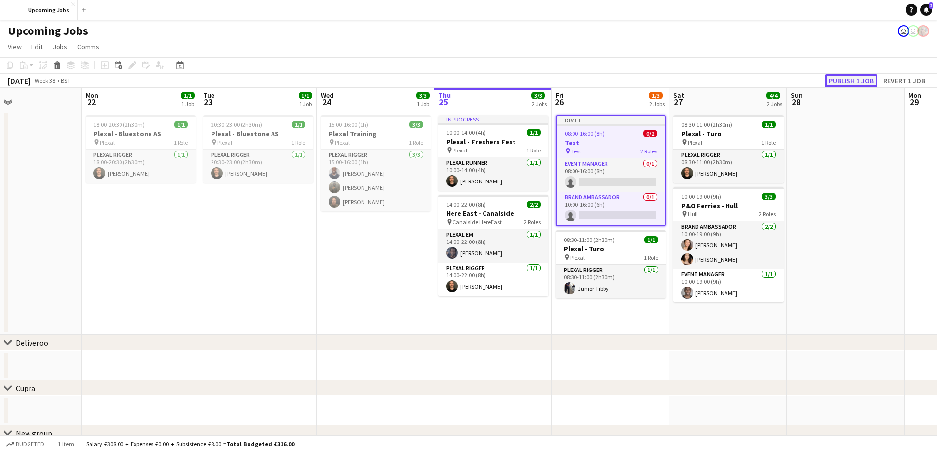
click at [629, 86] on button "Publish 1 job" at bounding box center [851, 80] width 53 height 13
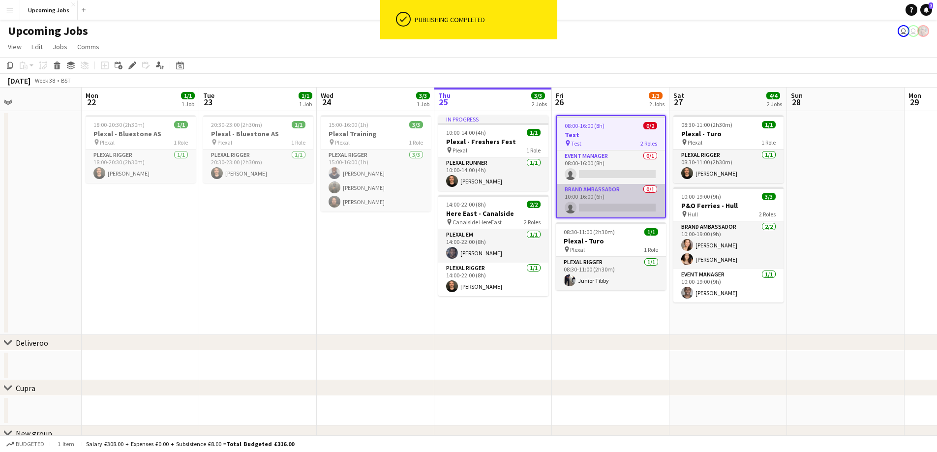
click at [624, 203] on app-card-role "Brand Ambassador 0/1 10:00-16:00 (6h) single-neutral-actions" at bounding box center [611, 200] width 108 height 33
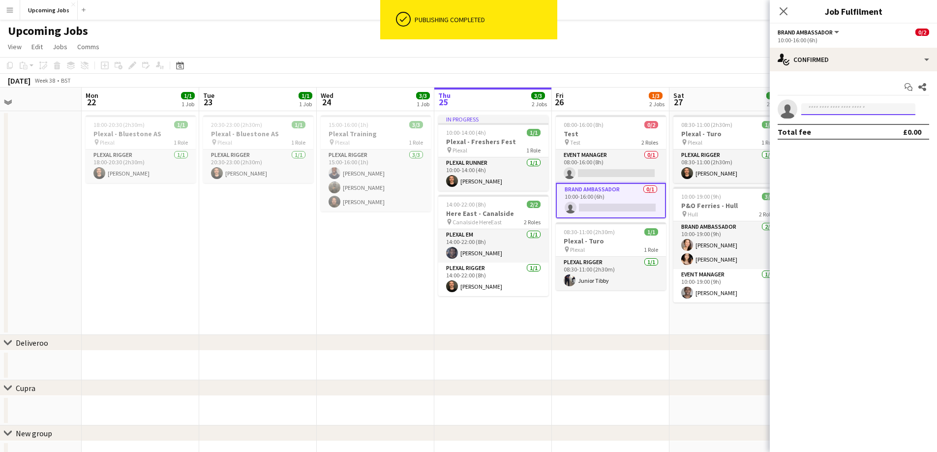
click at [629, 113] on input at bounding box center [858, 109] width 114 height 12
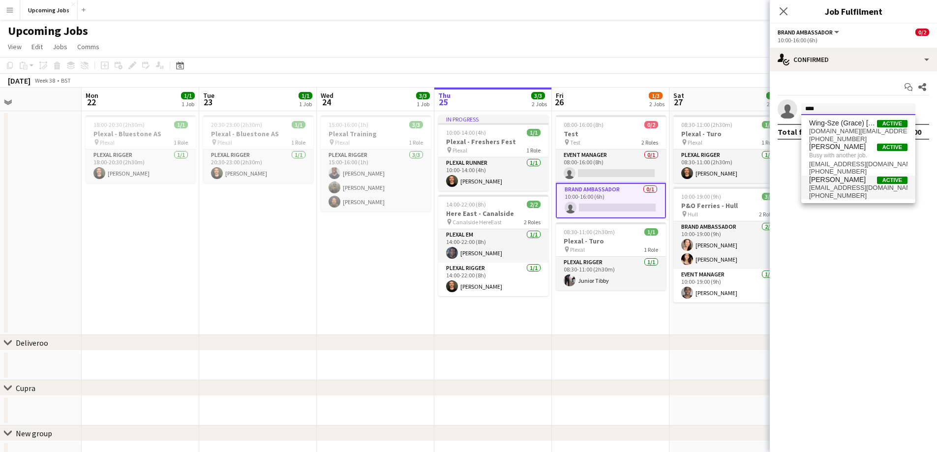
type input "****"
click at [629, 189] on span "[EMAIL_ADDRESS][DOMAIN_NAME]" at bounding box center [858, 188] width 98 height 8
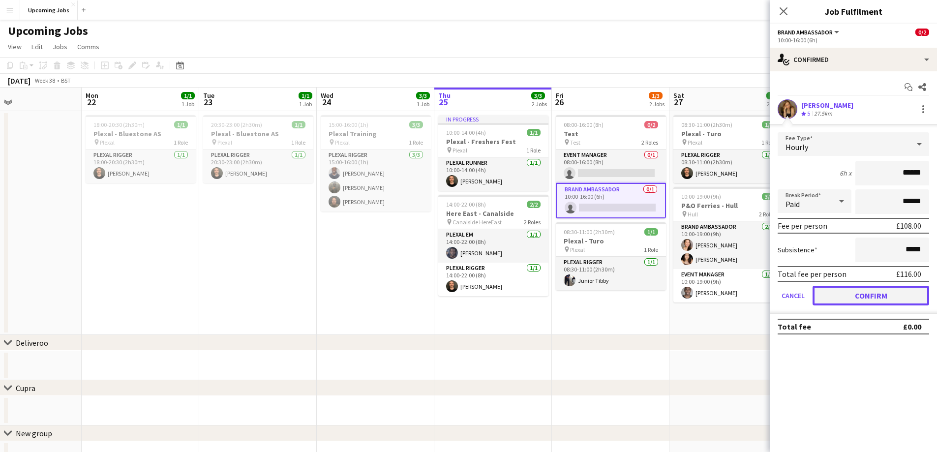
click at [629, 274] on button "Confirm" at bounding box center [870, 296] width 117 height 20
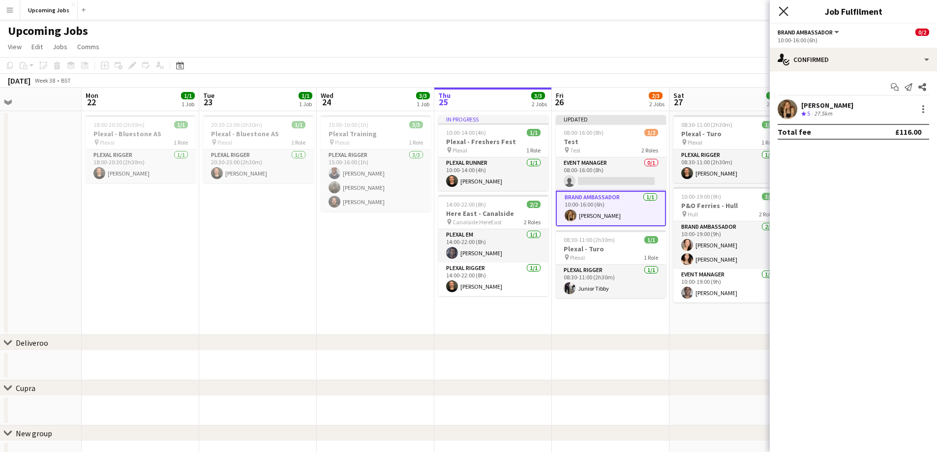
click at [629, 6] on icon "Close pop-in" at bounding box center [782, 10] width 9 height 9
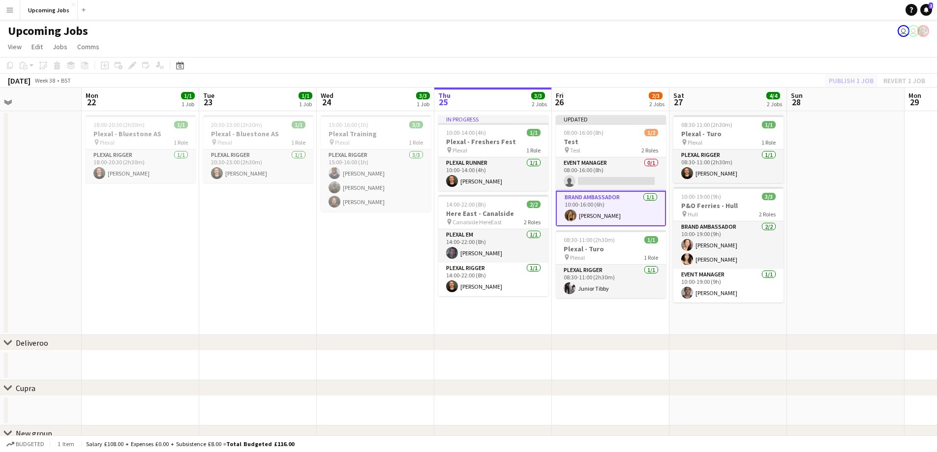
click at [629, 87] on div "Publish 1 job Revert 1 job" at bounding box center [877, 80] width 120 height 13
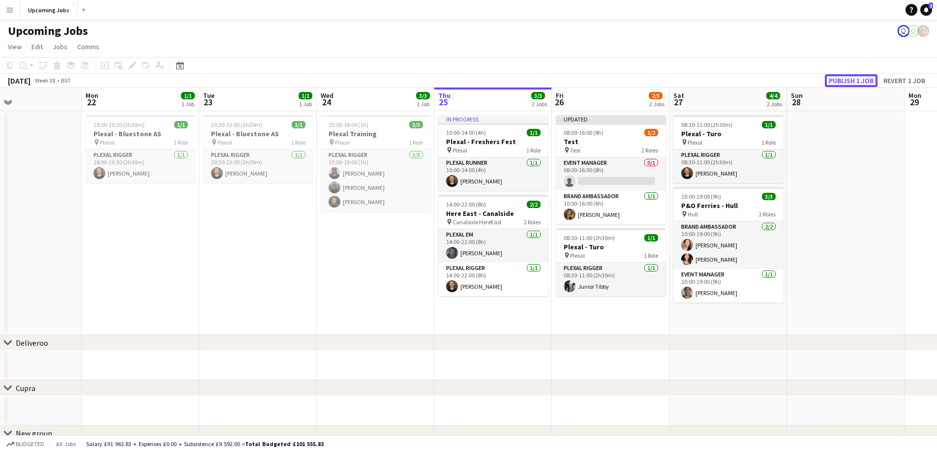
click at [629, 86] on button "Publish 1 job" at bounding box center [851, 80] width 53 height 13
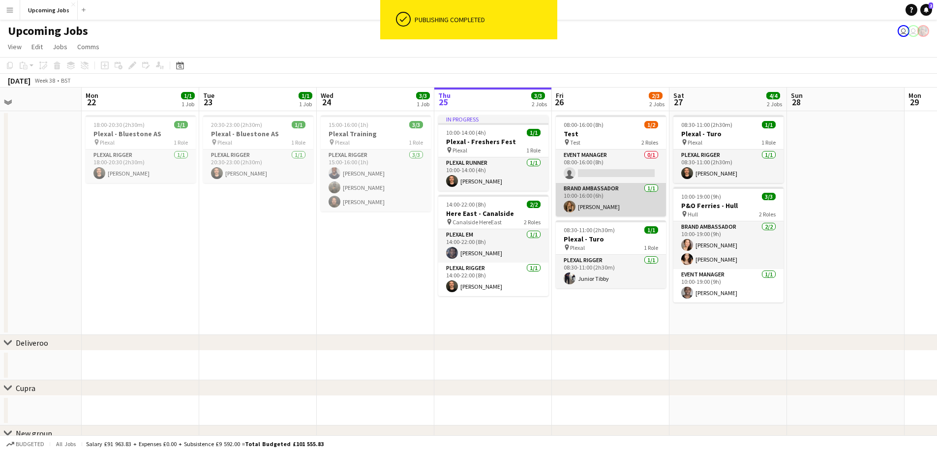
click at [629, 202] on app-card-role "Brand Ambassador [DATE] 10:00-16:00 (6h) [PERSON_NAME]" at bounding box center [611, 199] width 110 height 33
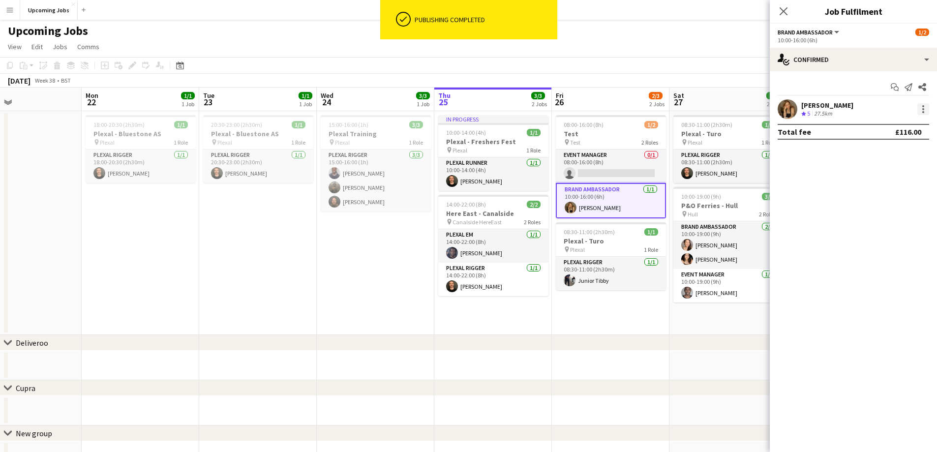
click at [629, 113] on div at bounding box center [923, 109] width 12 height 12
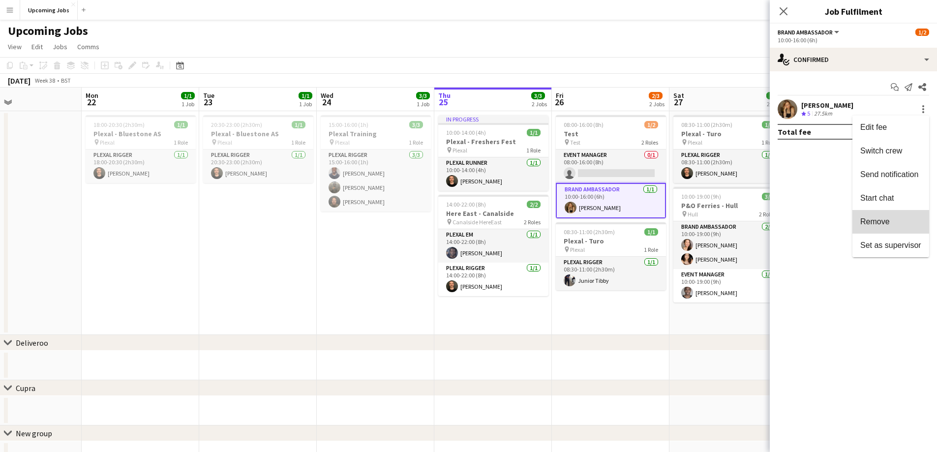
click at [629, 224] on span "Remove" at bounding box center [890, 221] width 61 height 9
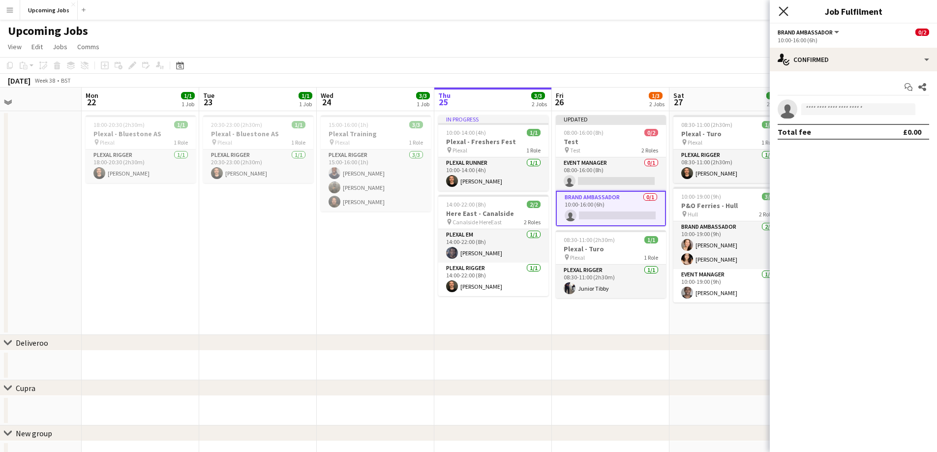
click at [629, 11] on icon "Close pop-in" at bounding box center [782, 10] width 9 height 9
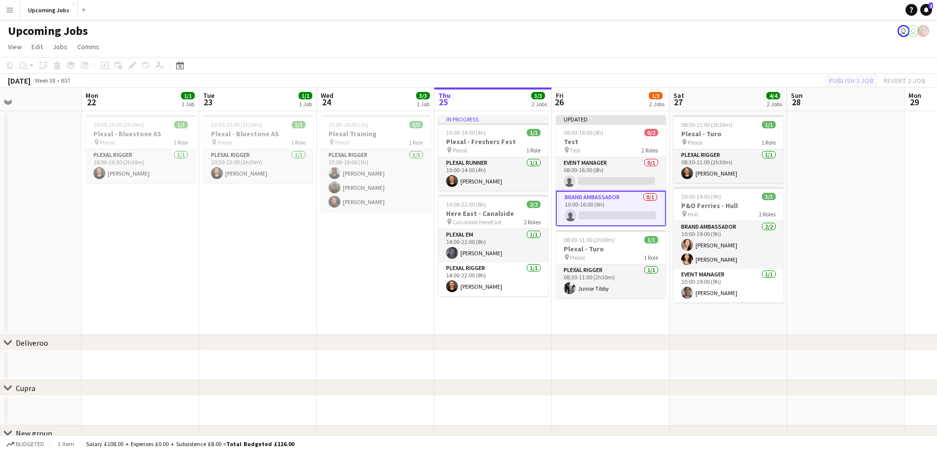
click at [629, 80] on div "Publish 1 job Revert 1 job" at bounding box center [877, 80] width 120 height 13
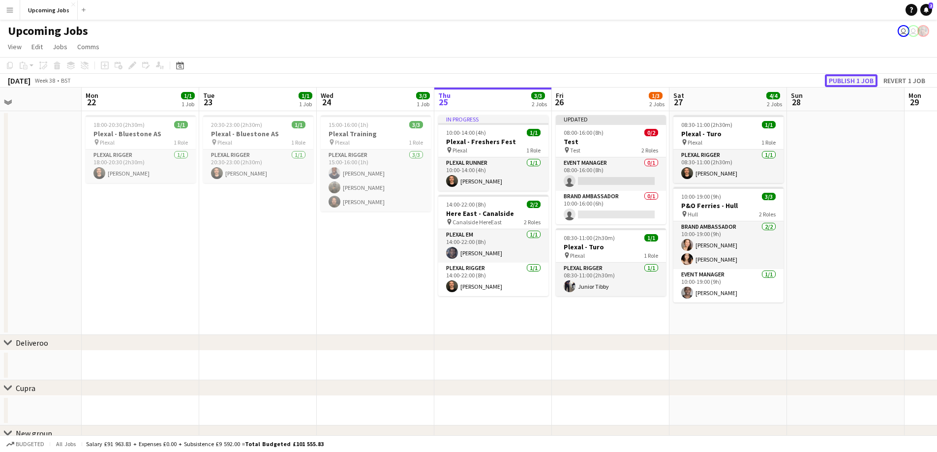
click at [629, 80] on button "Publish 1 job" at bounding box center [851, 80] width 53 height 13
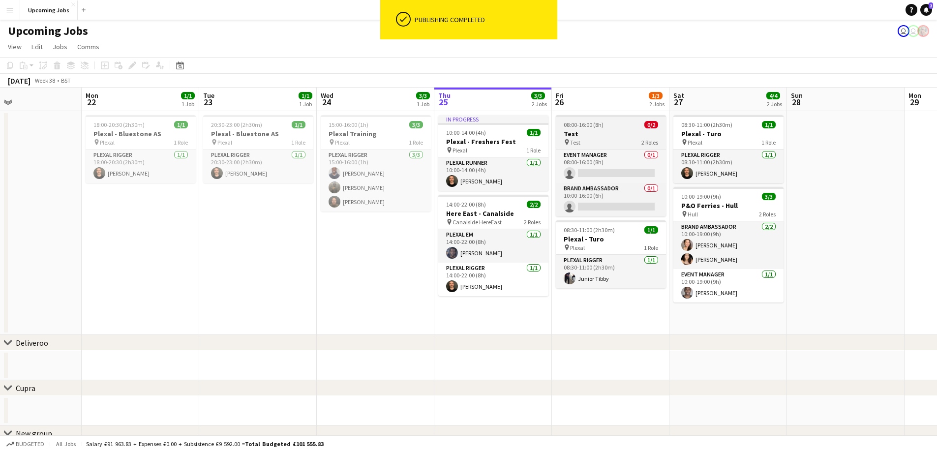
click at [615, 142] on div "pin Test 2 Roles" at bounding box center [611, 142] width 110 height 8
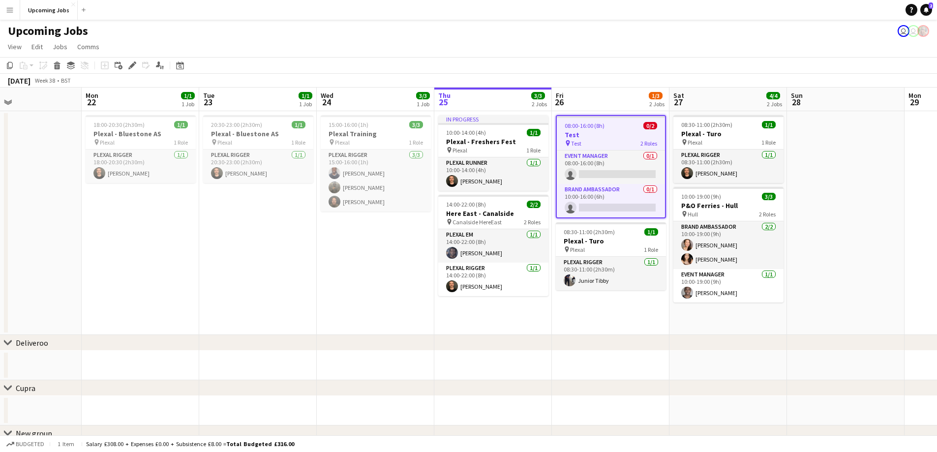
click at [625, 140] on div "pin Test 2 Roles" at bounding box center [611, 143] width 108 height 8
click at [627, 136] on h3 "Test" at bounding box center [611, 134] width 108 height 9
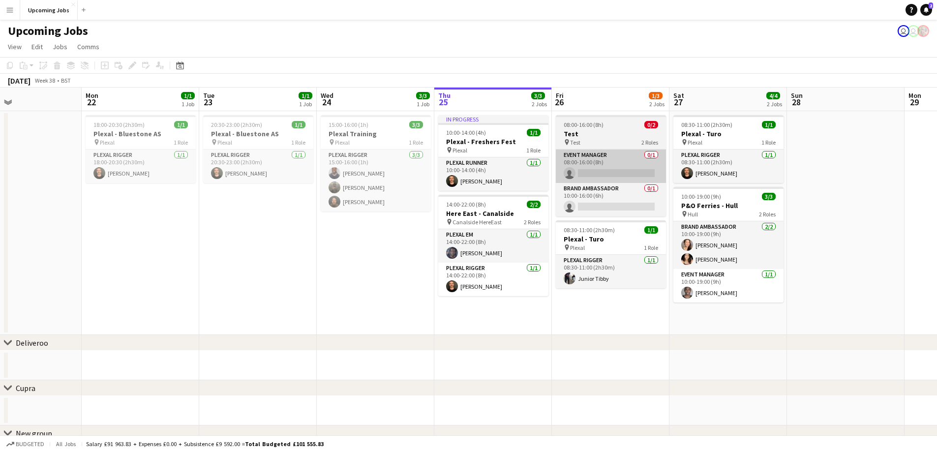
click at [614, 167] on app-card-role "Event Manager 0/1 08:00-16:00 (8h) single-neutral-actions" at bounding box center [611, 165] width 110 height 33
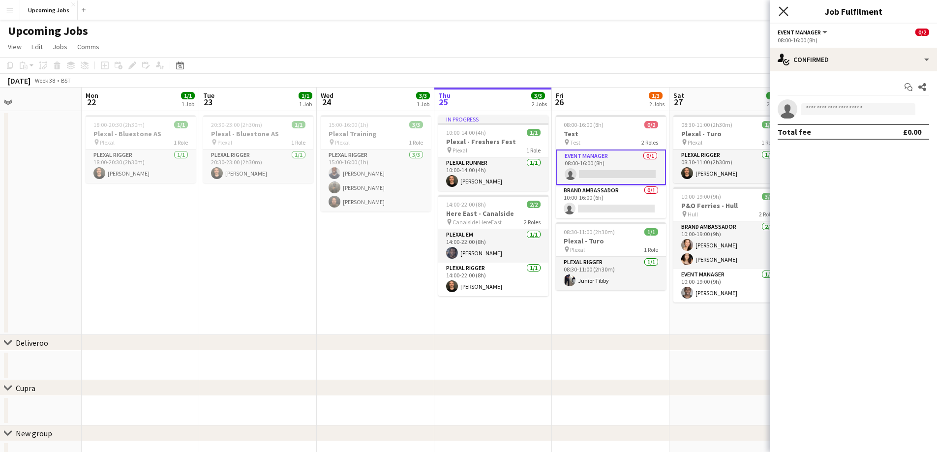
click at [629, 13] on icon "Close pop-in" at bounding box center [782, 10] width 9 height 9
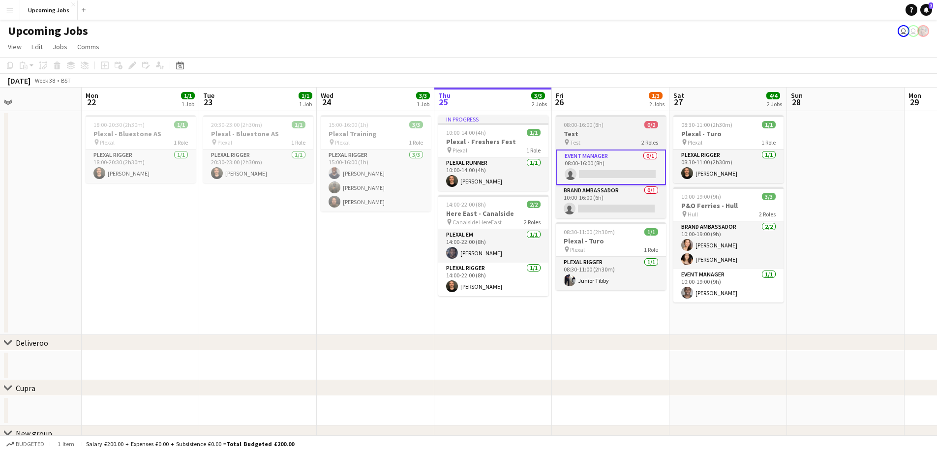
click at [606, 132] on h3 "Test" at bounding box center [611, 133] width 110 height 9
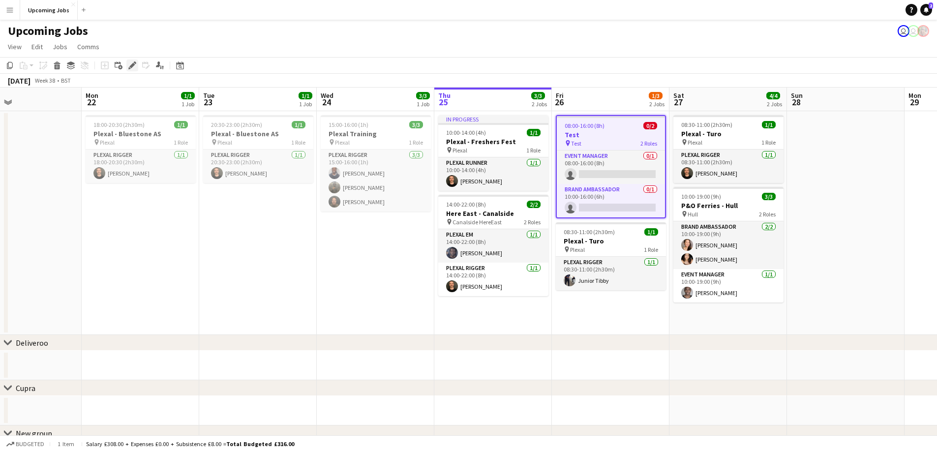
click at [134, 66] on icon "Edit" at bounding box center [132, 65] width 8 height 8
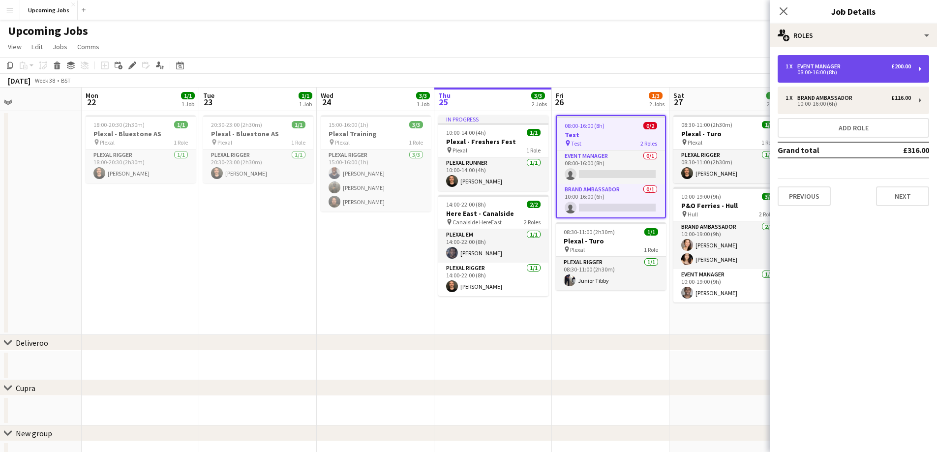
click at [629, 76] on div "1 x Event Manager £200.00 08:00-16:00 (8h)" at bounding box center [852, 69] width 151 height 28
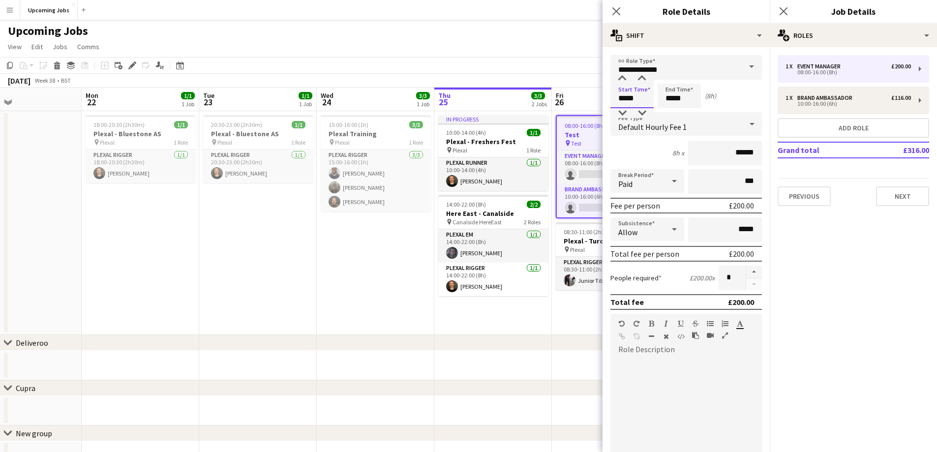
drag, startPoint x: 644, startPoint y: 98, endPoint x: 664, endPoint y: 92, distance: 20.7
click at [629, 98] on input "*****" at bounding box center [631, 96] width 43 height 25
click at [622, 76] on div at bounding box center [622, 79] width 20 height 10
click at [629, 97] on form "**********" at bounding box center [685, 321] width 167 height 532
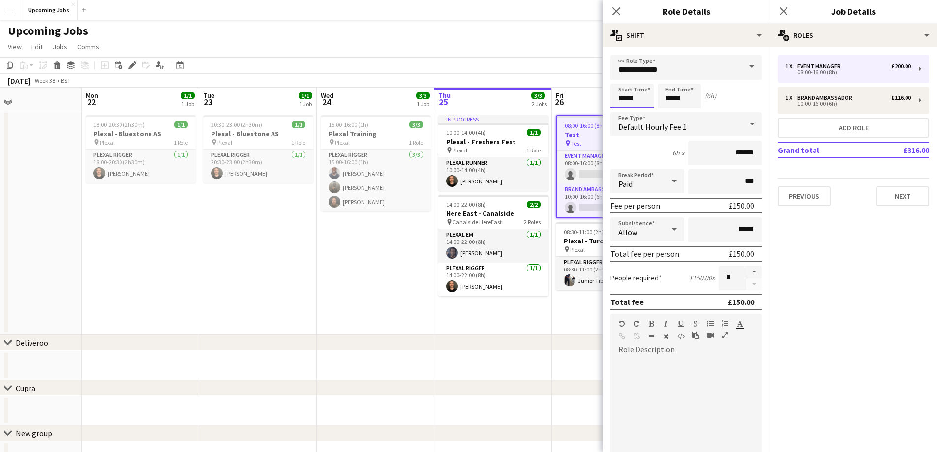
click at [628, 90] on input "*****" at bounding box center [631, 96] width 43 height 25
type input "*****"
click at [622, 81] on div at bounding box center [622, 79] width 20 height 10
click at [629, 90] on form "**********" at bounding box center [685, 321] width 167 height 532
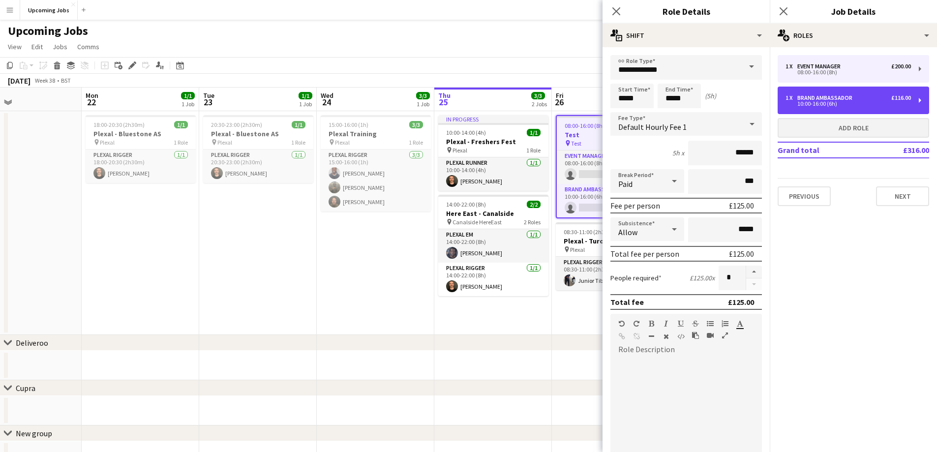
drag, startPoint x: 860, startPoint y: 96, endPoint x: 806, endPoint y: 129, distance: 63.1
click at [629, 95] on div "1 x Brand Ambassador £116.00" at bounding box center [847, 97] width 125 height 7
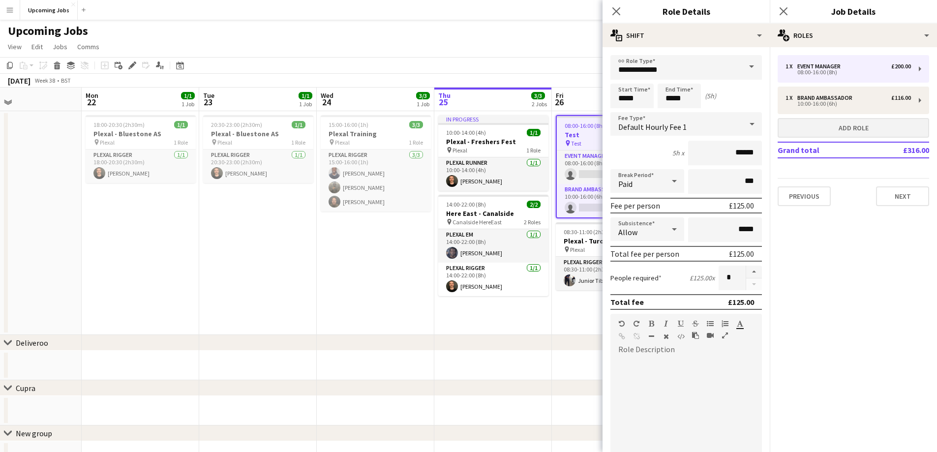
type input "**********"
type input "*****"
type input "******"
type input "*****"
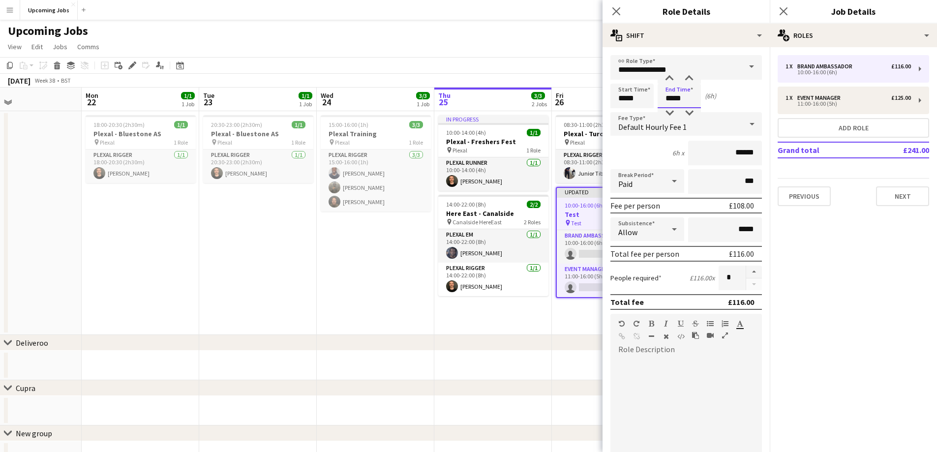
click at [629, 95] on input "*****" at bounding box center [678, 96] width 43 height 25
click at [629, 75] on div at bounding box center [669, 79] width 20 height 10
click at [629, 114] on div at bounding box center [689, 113] width 20 height 10
click at [629, 113] on div at bounding box center [689, 113] width 20 height 10
click at [629, 102] on app-time-picker "*****" at bounding box center [678, 97] width 43 height 7
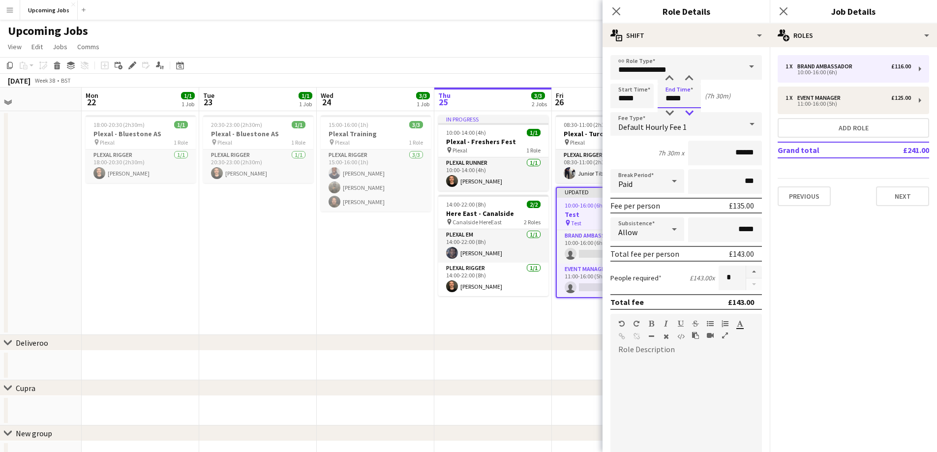
click at [629, 115] on div at bounding box center [689, 113] width 20 height 10
click at [629, 114] on div at bounding box center [689, 113] width 20 height 10
type input "*****"
click at [629, 114] on div at bounding box center [669, 113] width 20 height 10
click at [629, 90] on form "**********" at bounding box center [685, 321] width 167 height 532
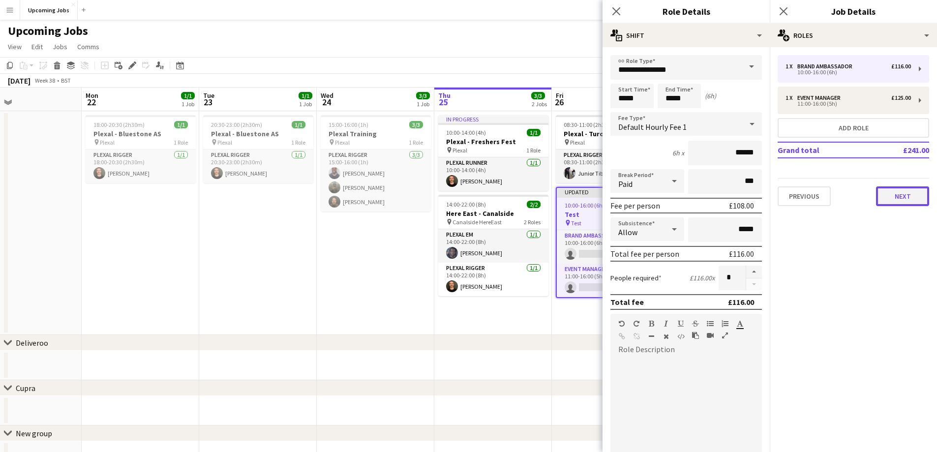
click at [629, 191] on button "Next" at bounding box center [902, 196] width 53 height 20
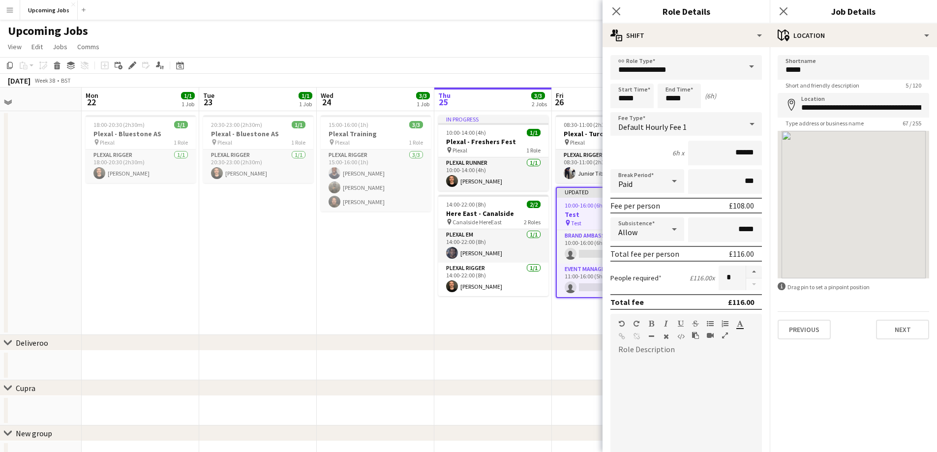
click at [629, 203] on div at bounding box center [852, 205] width 151 height 148
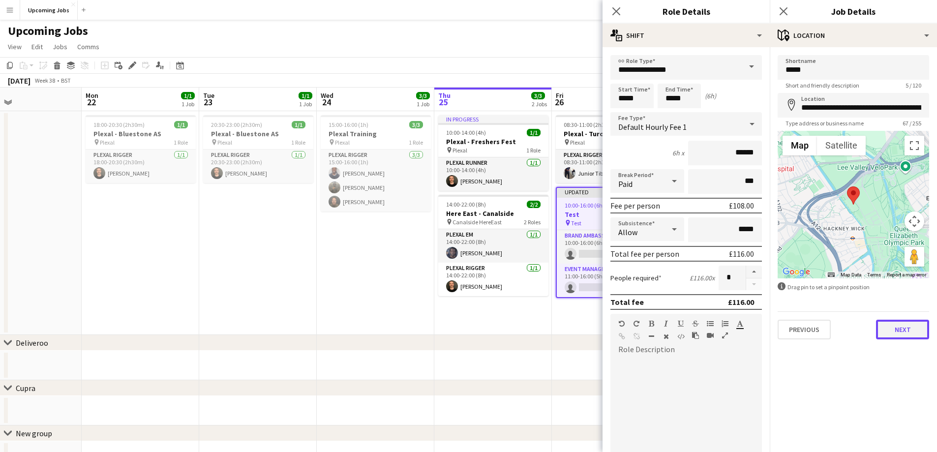
click at [629, 274] on button "Next" at bounding box center [902, 330] width 53 height 20
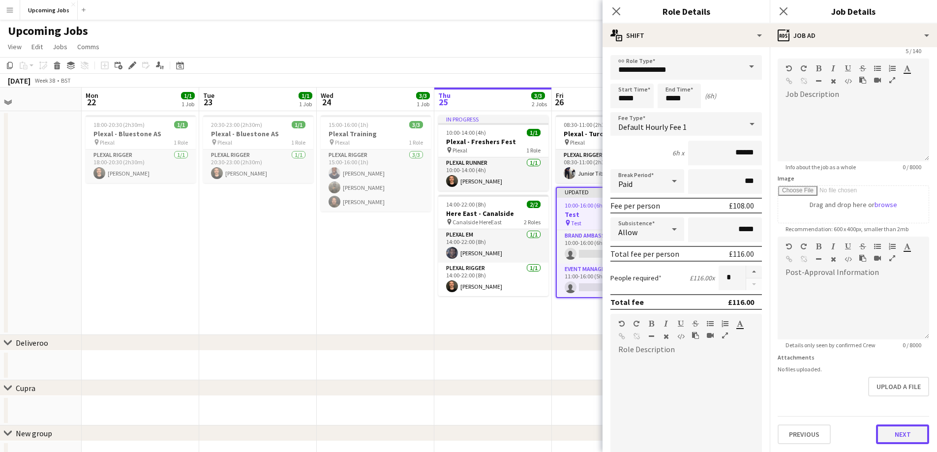
click at [629, 274] on form "Headline **** 5 / 140 Job Description default Heading 1 Heading 2 Heading 3 Hea…" at bounding box center [853, 232] width 167 height 423
click at [629, 274] on button "Next" at bounding box center [902, 434] width 53 height 20
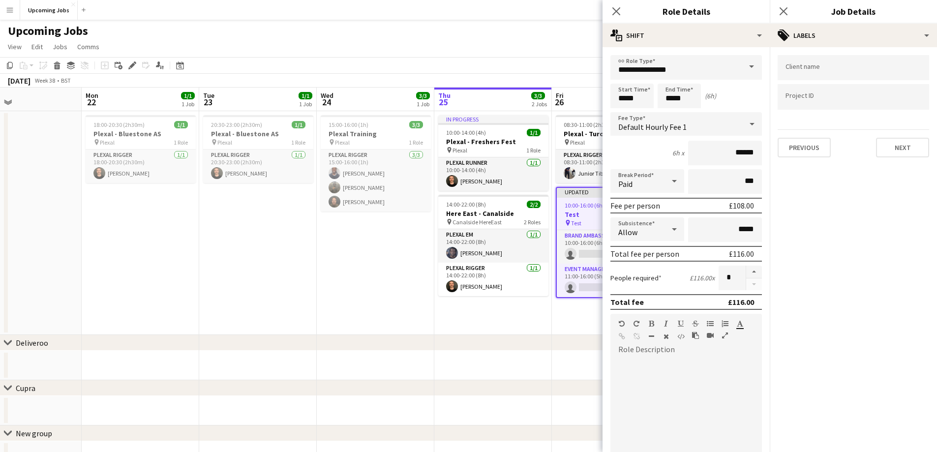
scroll to position [0, 0]
drag, startPoint x: 908, startPoint y: 154, endPoint x: 917, endPoint y: 185, distance: 32.4
click at [629, 155] on button "Next" at bounding box center [902, 148] width 53 height 20
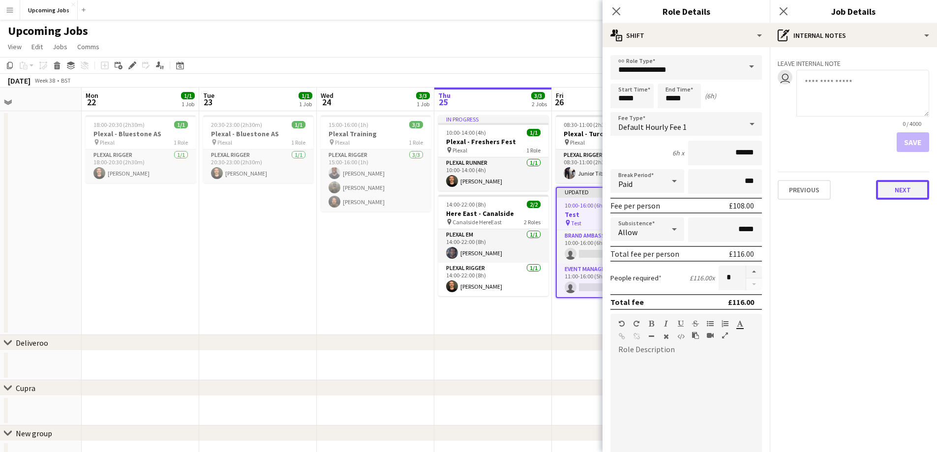
click at [629, 187] on button "Next" at bounding box center [902, 190] width 53 height 20
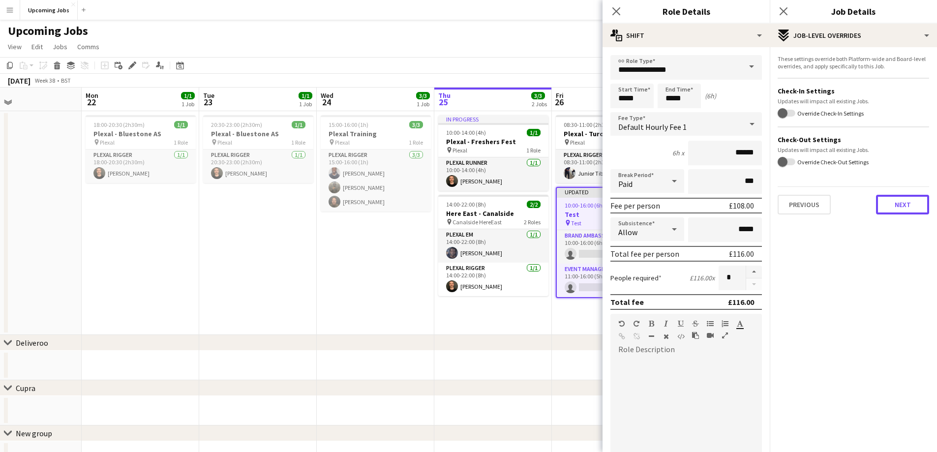
click at [629, 205] on button "Next" at bounding box center [902, 205] width 53 height 20
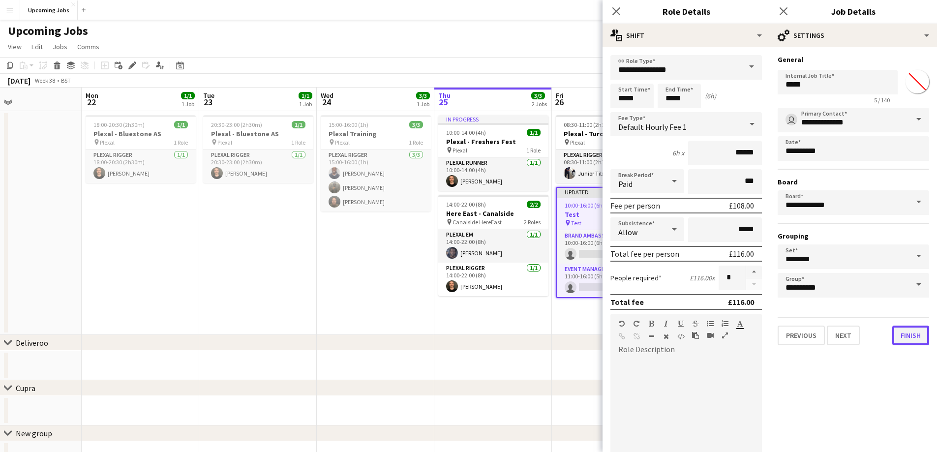
click at [629, 274] on button "Finish" at bounding box center [910, 336] width 37 height 20
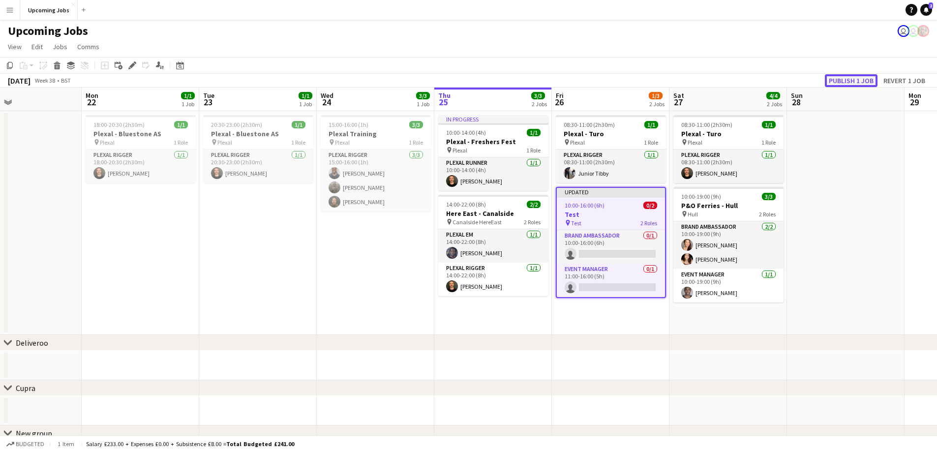
click at [629, 83] on button "Publish 1 job" at bounding box center [851, 80] width 53 height 13
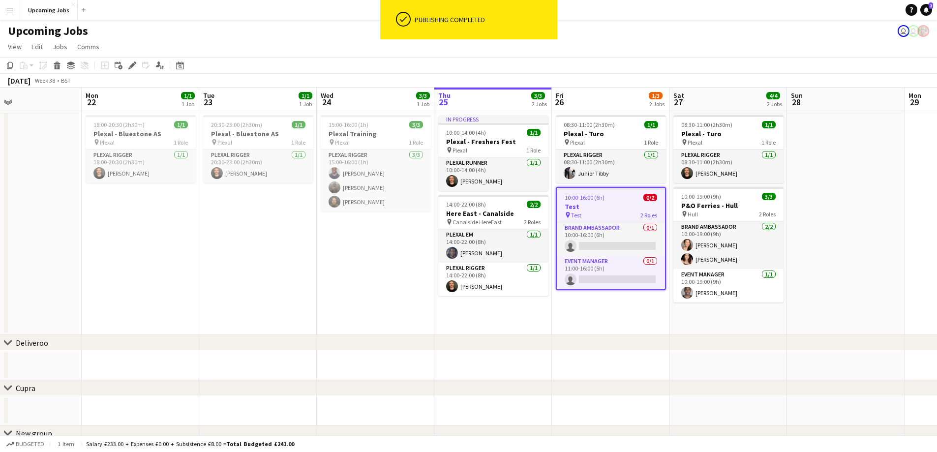
click at [607, 207] on h3 "Test" at bounding box center [611, 206] width 108 height 9
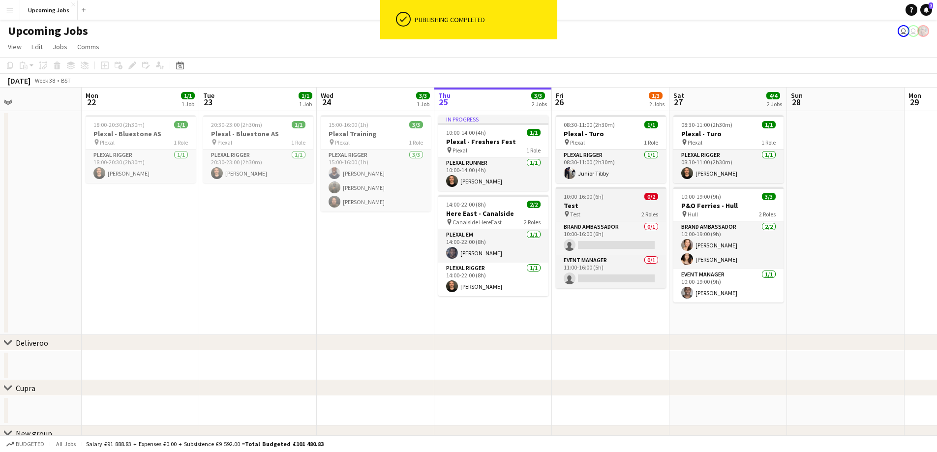
drag, startPoint x: 612, startPoint y: 197, endPoint x: 622, endPoint y: 191, distance: 12.1
click at [613, 197] on div "10:00-16:00 (6h) 0/2" at bounding box center [611, 196] width 110 height 7
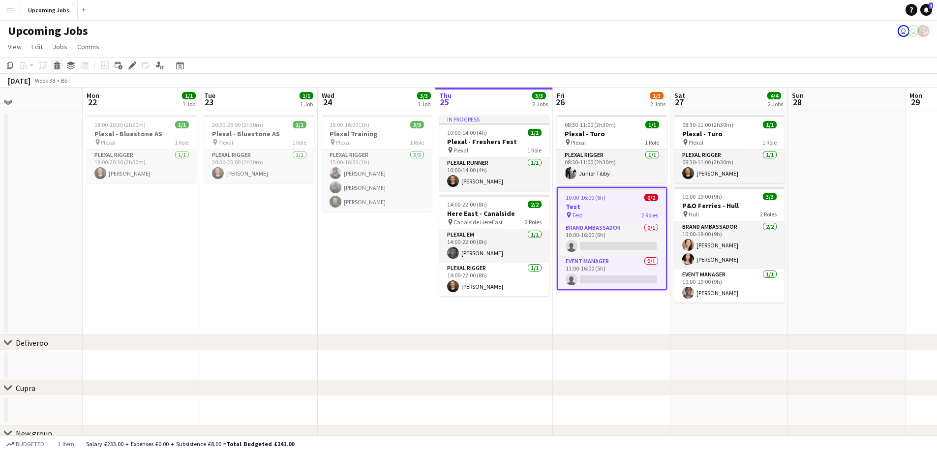
click at [59, 68] on icon at bounding box center [57, 66] width 5 height 5
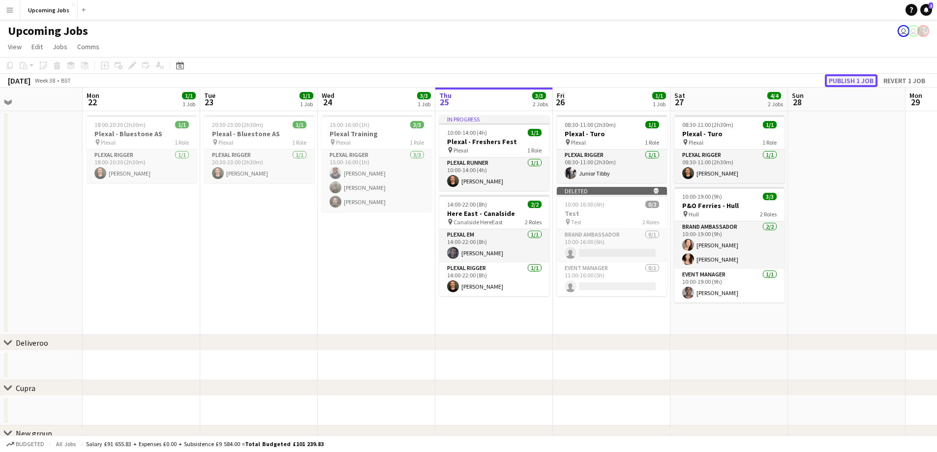
click at [629, 83] on button "Publish 1 job" at bounding box center [851, 80] width 53 height 13
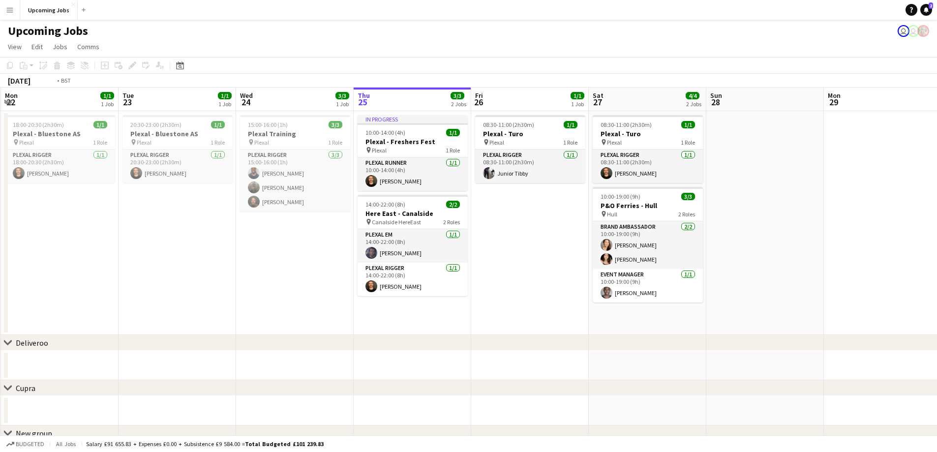
drag, startPoint x: 770, startPoint y: 207, endPoint x: 298, endPoint y: 210, distance: 471.1
click at [294, 212] on app-calendar-viewport "Fri 19 Sat 20 3/3 1 Job Sun 21 Mon 22 1/1 1 Job Tue 23 1/1 1 Job Wed 24 3/3 1 J…" at bounding box center [468, 380] width 937 height 584
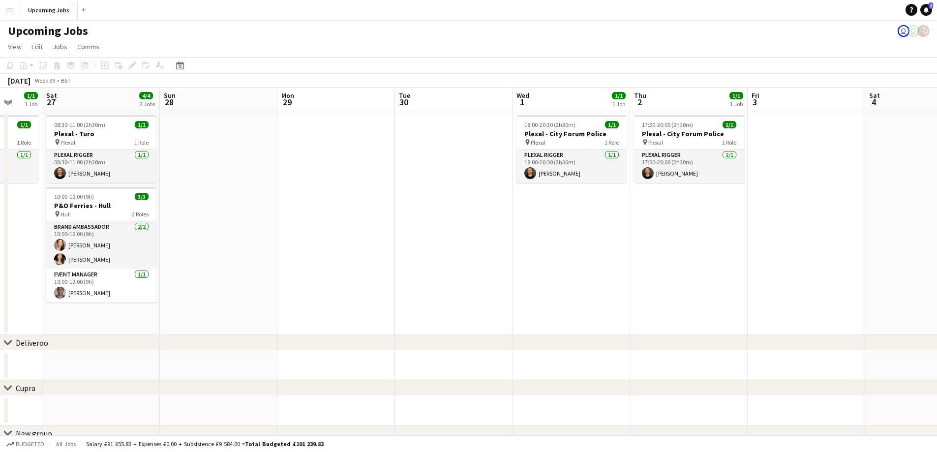
scroll to position [0, 333]
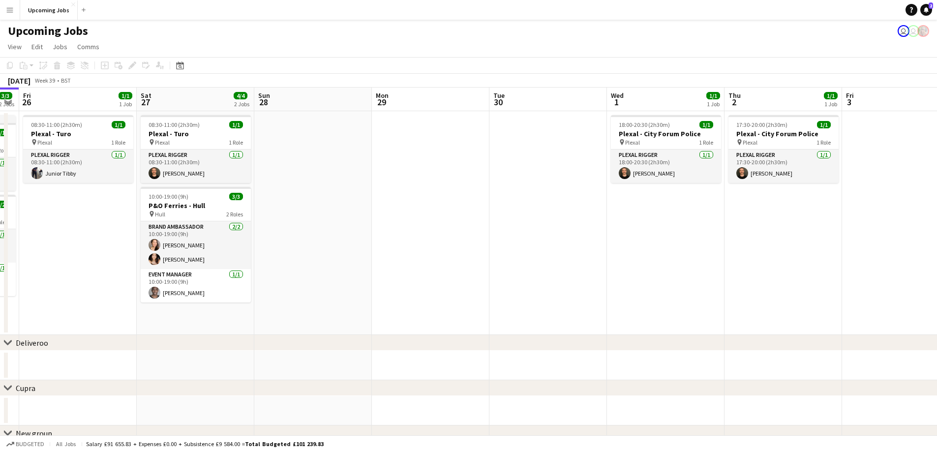
drag, startPoint x: 795, startPoint y: 222, endPoint x: 389, endPoint y: 205, distance: 406.5
click at [385, 206] on app-calendar-viewport "Tue 23 1/1 1 Job Wed 24 3/3 1 Job Thu 25 3/3 2 Jobs Fri 26 1/1 1 Job Sat 27 4/4…" at bounding box center [468, 380] width 937 height 584
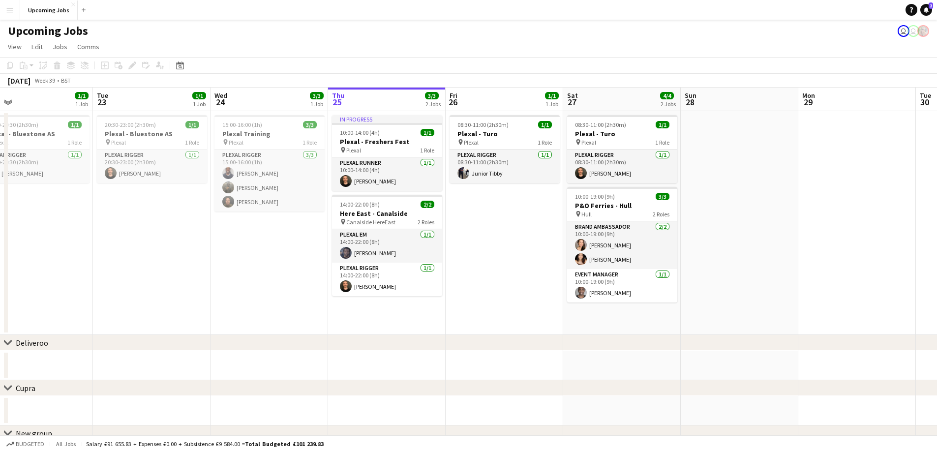
drag, startPoint x: 249, startPoint y: 239, endPoint x: 523, endPoint y: 169, distance: 282.8
click at [629, 220] on app-calendar-viewport "Mon 22 1/1 1 Job Tue 23 1/1 1 Job Wed 24 3/3 1 Job Thu 25 3/3 2 Jobs Fri 26 1/1…" at bounding box center [468, 380] width 937 height 584
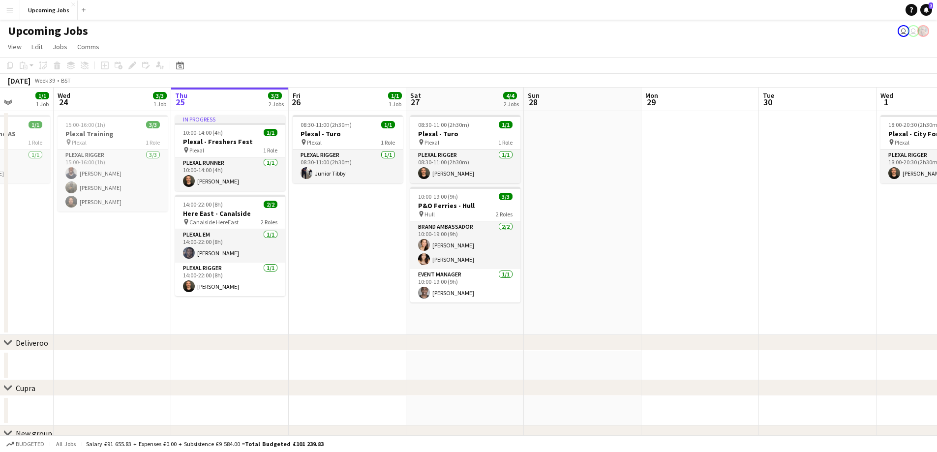
click at [9, 9] on app-icon "Menu" at bounding box center [10, 10] width 8 height 8
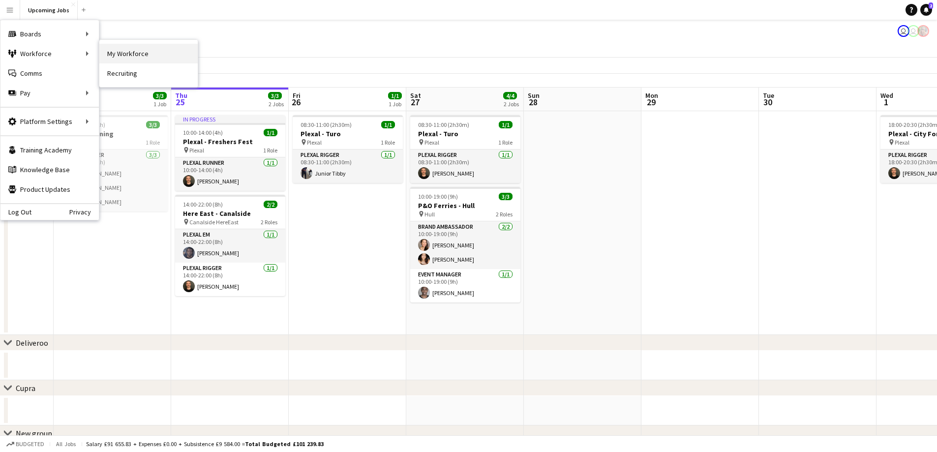
click at [176, 55] on link "My Workforce" at bounding box center [148, 54] width 98 height 20
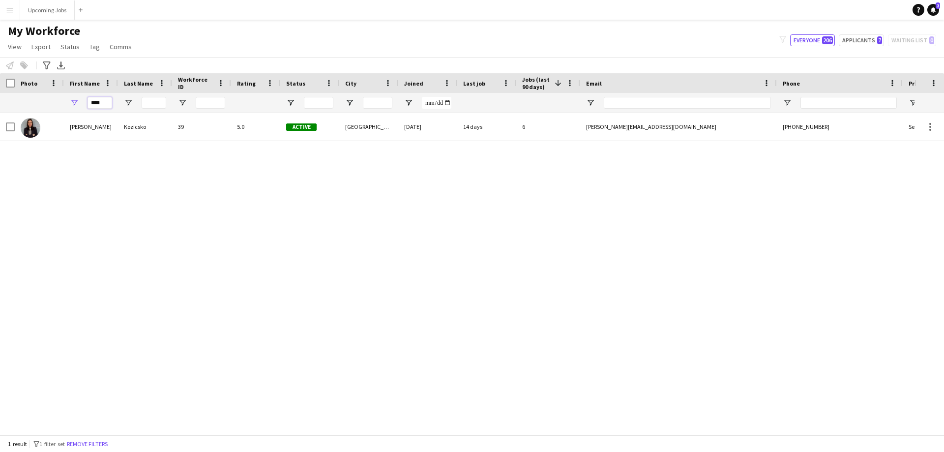
drag, startPoint x: 105, startPoint y: 102, endPoint x: 73, endPoint y: 102, distance: 31.5
click at [73, 102] on div "****" at bounding box center [91, 103] width 54 height 20
type input "***"
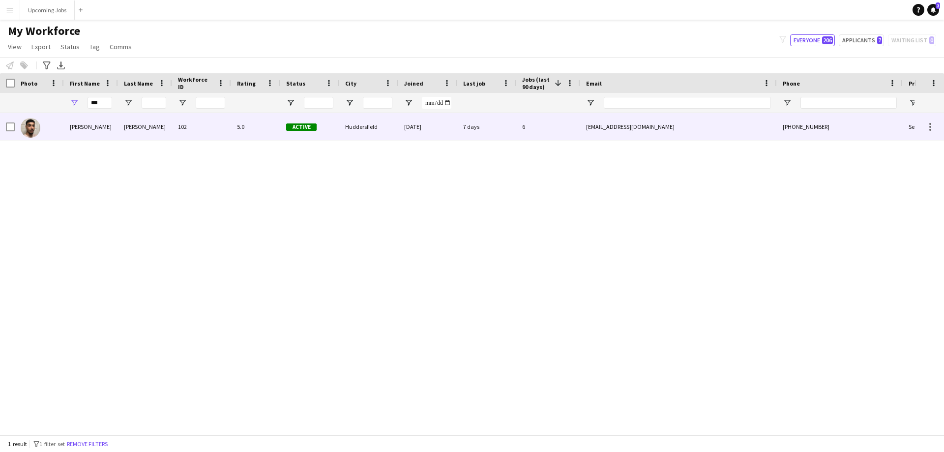
click at [77, 120] on div "[PERSON_NAME]" at bounding box center [91, 126] width 54 height 27
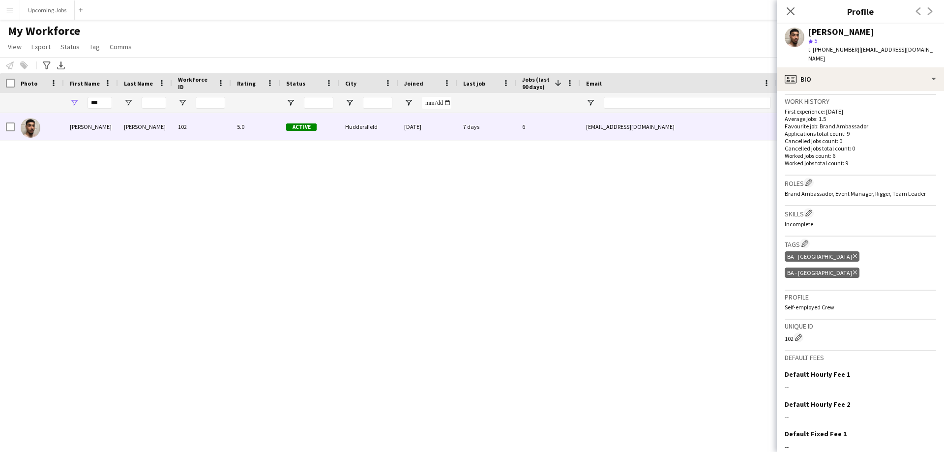
scroll to position [285, 0]
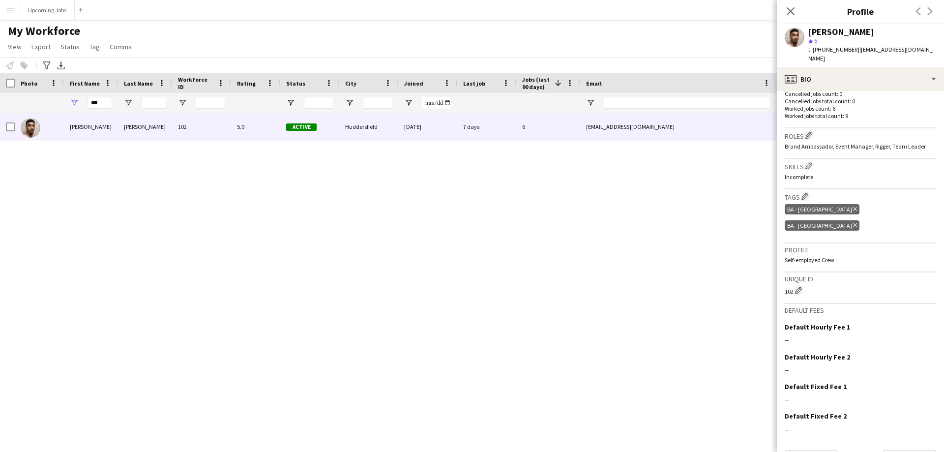
click at [629, 5] on div "Close pop-in" at bounding box center [791, 11] width 28 height 23
drag, startPoint x: 106, startPoint y: 98, endPoint x: 84, endPoint y: 98, distance: 21.6
click at [84, 98] on div "***" at bounding box center [91, 103] width 54 height 20
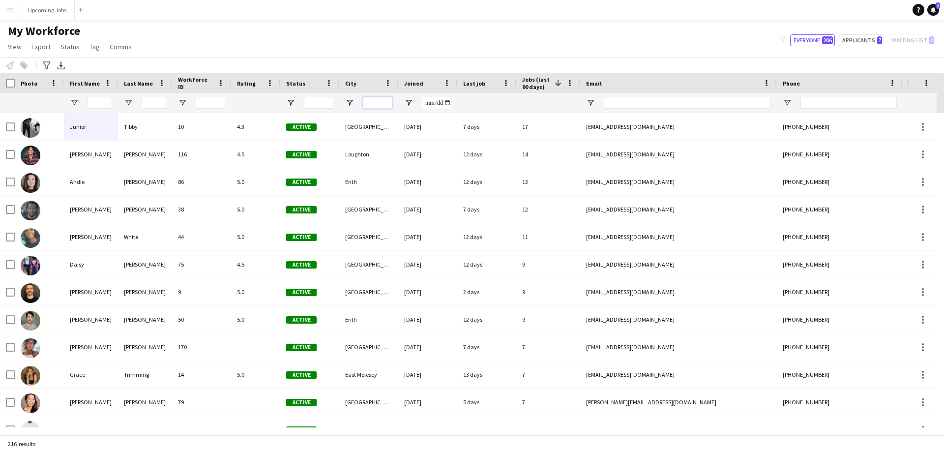
click at [376, 100] on input "City Filter Input" at bounding box center [378, 103] width 30 height 12
type input "******"
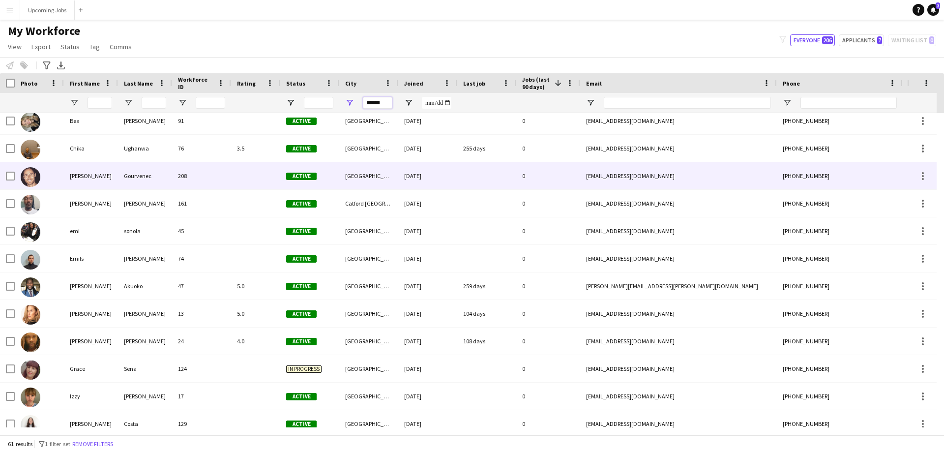
scroll to position [0, 0]
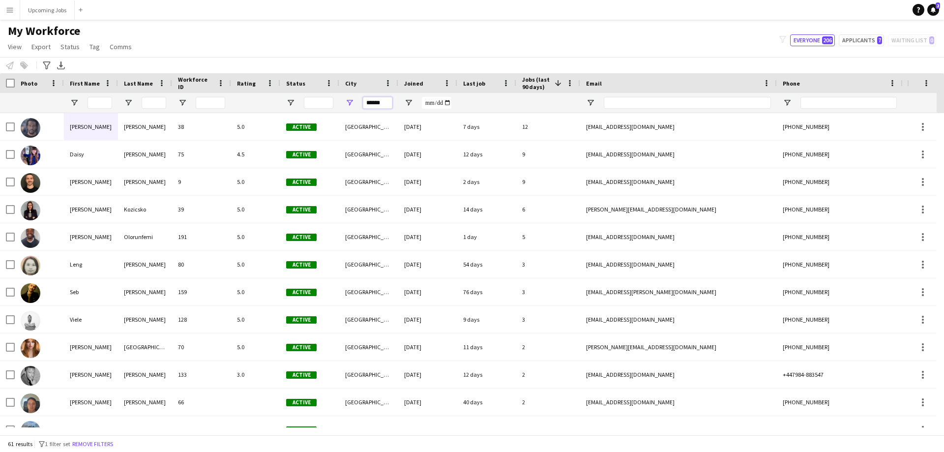
drag, startPoint x: 388, startPoint y: 105, endPoint x: 357, endPoint y: 106, distance: 30.5
click at [357, 106] on div "******" at bounding box center [368, 103] width 59 height 20
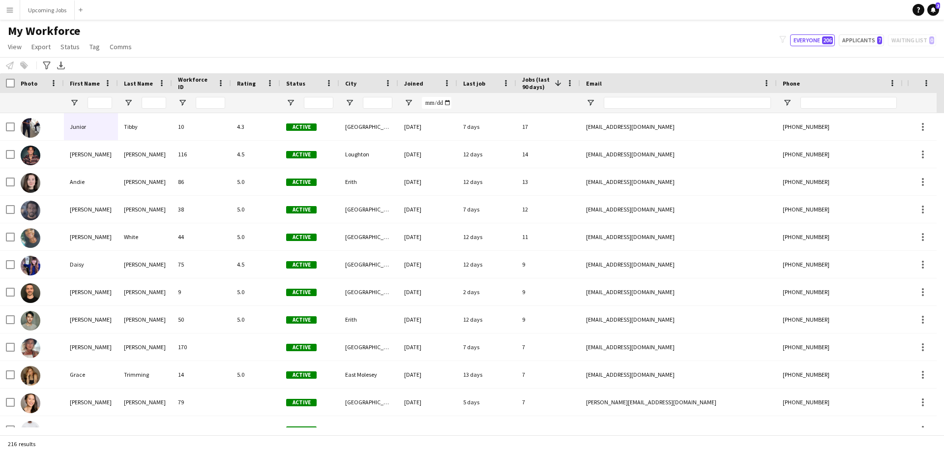
click at [255, 31] on div "My Workforce View Views Default view All Staff [GEOGRAPHIC_DATA] EMs [GEOGRAPHI…" at bounding box center [472, 40] width 944 height 33
click at [1, 11] on button "Menu" at bounding box center [10, 10] width 20 height 20
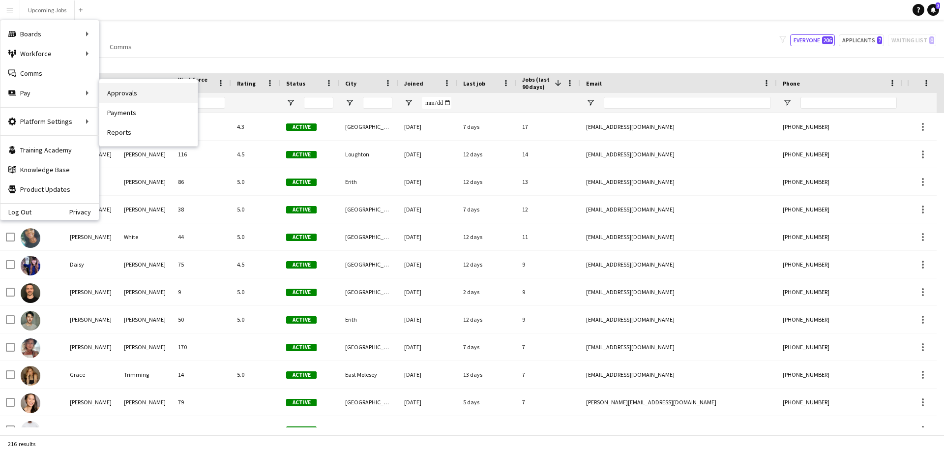
click at [143, 94] on link "Approvals" at bounding box center [148, 93] width 98 height 20
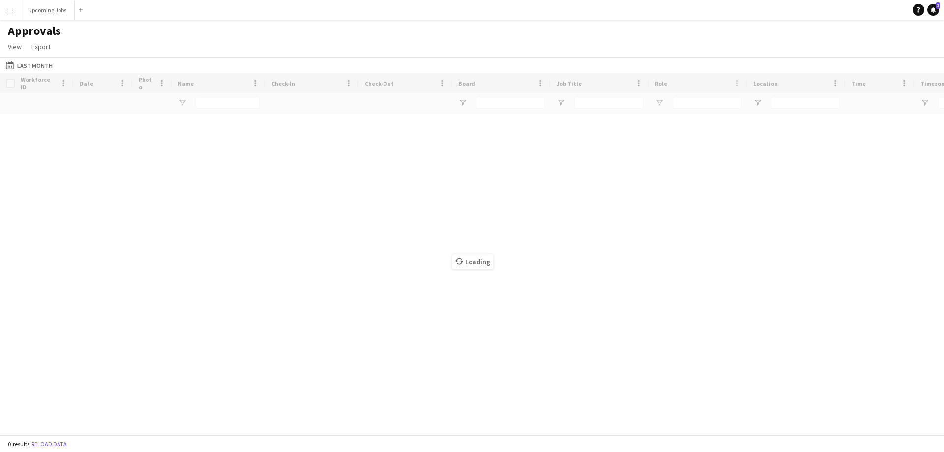
type input "*****"
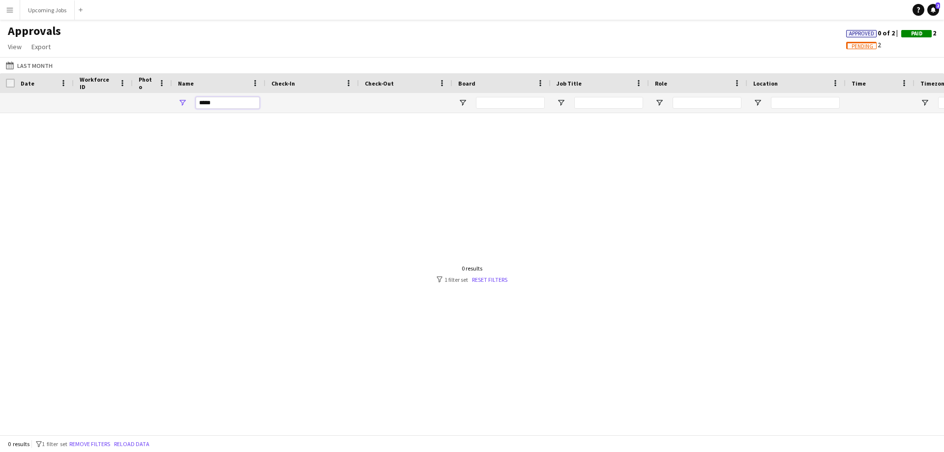
drag, startPoint x: 210, startPoint y: 105, endPoint x: 185, endPoint y: 104, distance: 25.1
click at [185, 104] on div "*****" at bounding box center [218, 103] width 93 height 20
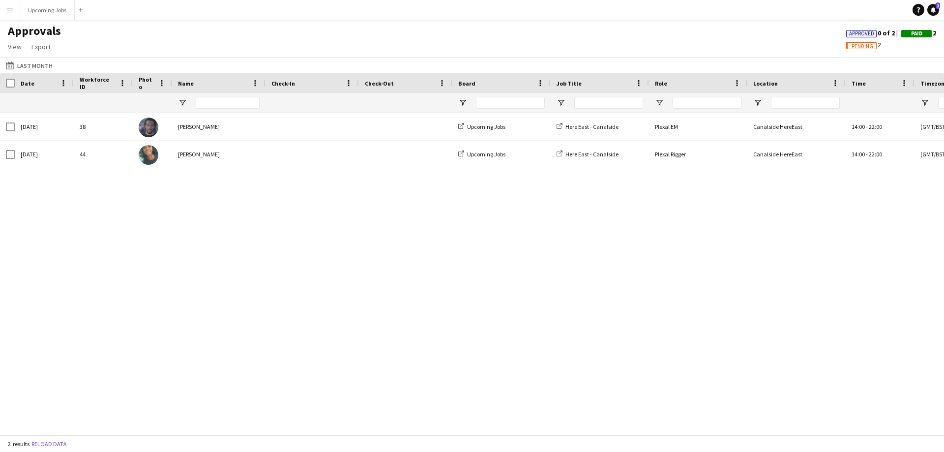
click at [173, 203] on div "[DATE] 38 [PERSON_NAME] Upcoming Jobs Here East - Canalside Plexal EM Canalside…" at bounding box center [472, 270] width 944 height 314
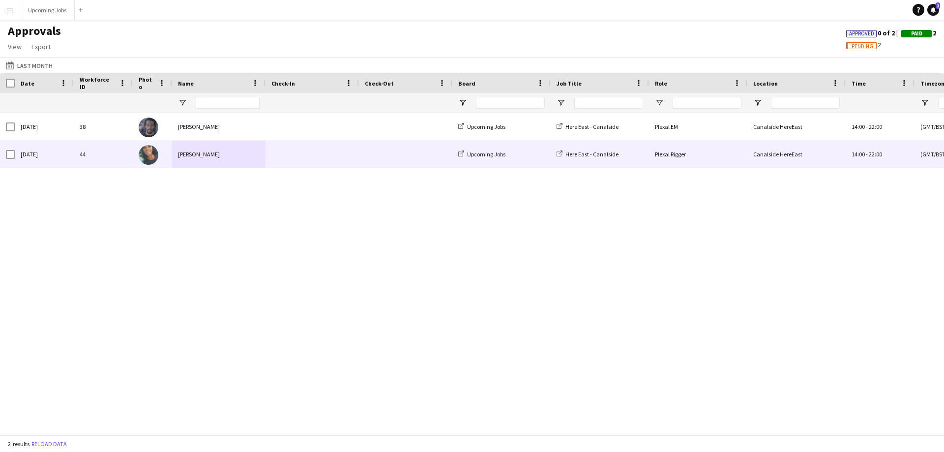
drag, startPoint x: 343, startPoint y: 161, endPoint x: 257, endPoint y: 185, distance: 89.4
click at [251, 160] on div "[DATE] 44 [PERSON_NAME] Upcoming Jobs Here East - Canalside Plexal Rigger Canal…" at bounding box center [892, 155] width 1785 height 28
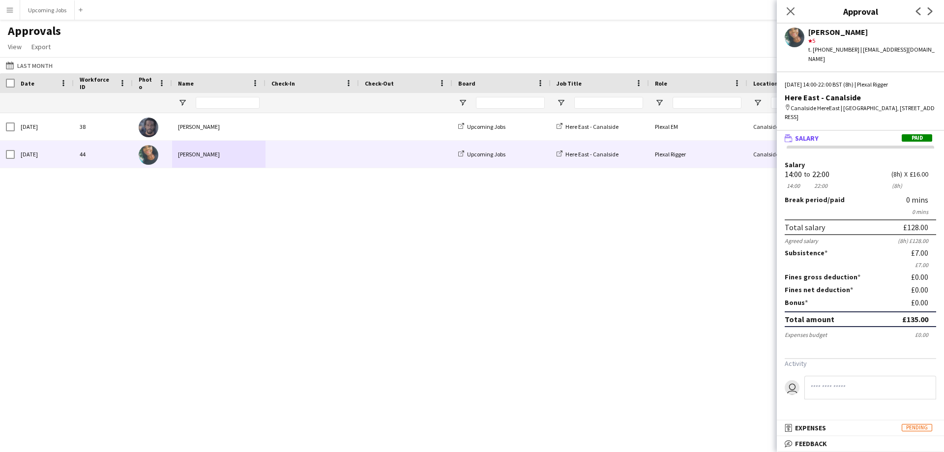
drag, startPoint x: 270, startPoint y: 206, endPoint x: 308, endPoint y: 208, distance: 37.5
click at [271, 206] on div "[DATE] 38 [PERSON_NAME] Upcoming Jobs Here East - Canalside Plexal EM Canalside…" at bounding box center [472, 270] width 944 height 314
click at [629, 14] on icon at bounding box center [790, 10] width 9 height 9
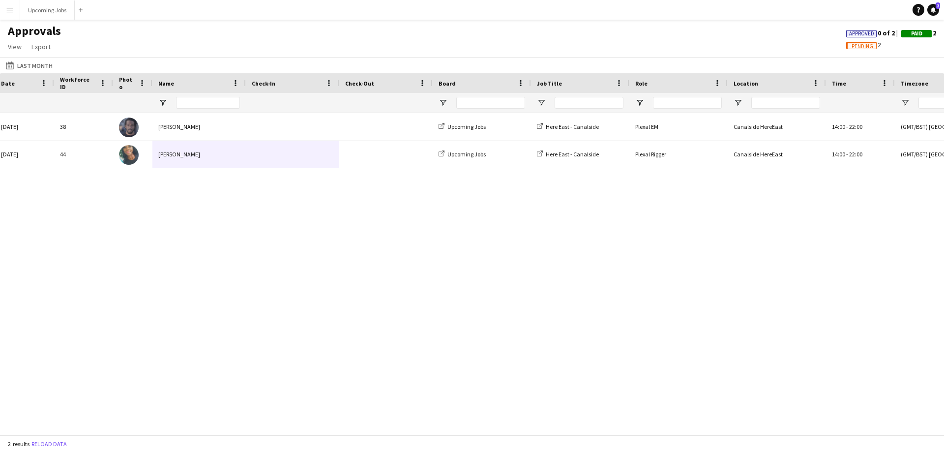
scroll to position [0, 21]
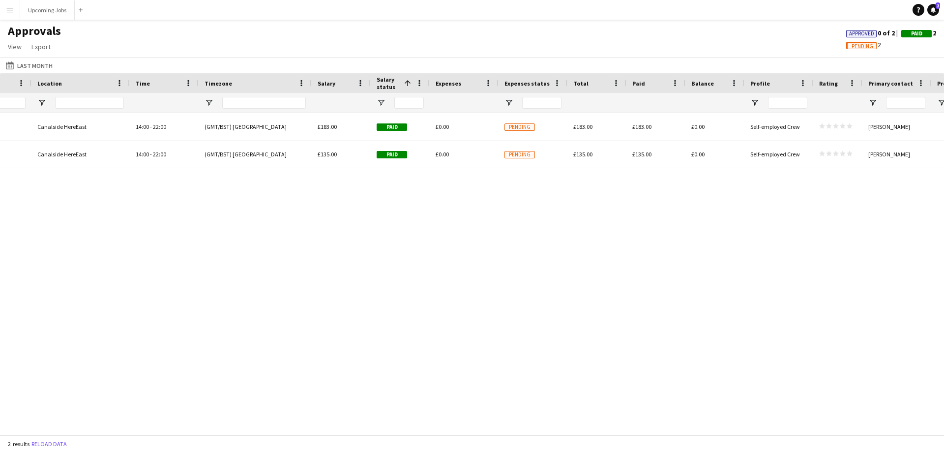
drag, startPoint x: 497, startPoint y: 438, endPoint x: 585, endPoint y: 438, distance: 88.0
click at [585, 274] on div "2 results Reload data" at bounding box center [472, 443] width 944 height 17
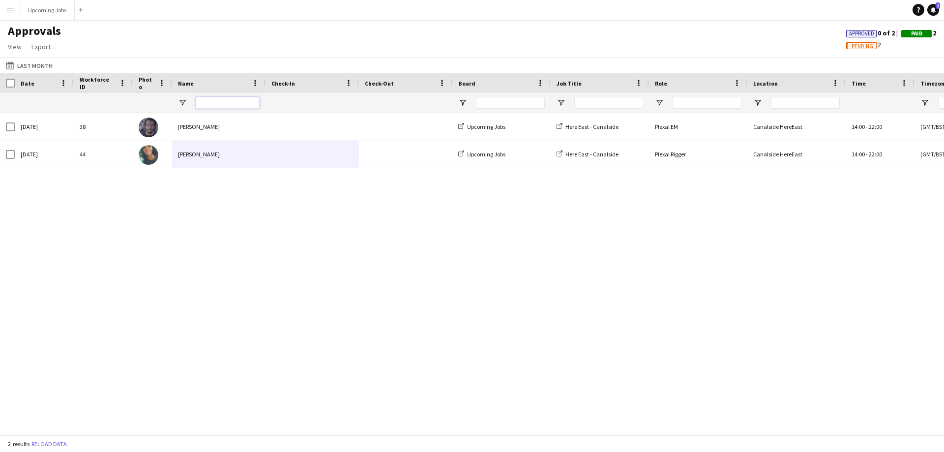
click at [229, 101] on input "Name Filter Input" at bounding box center [228, 103] width 64 height 12
click at [49, 17] on button "Upcoming Jobs Close" at bounding box center [47, 9] width 55 height 19
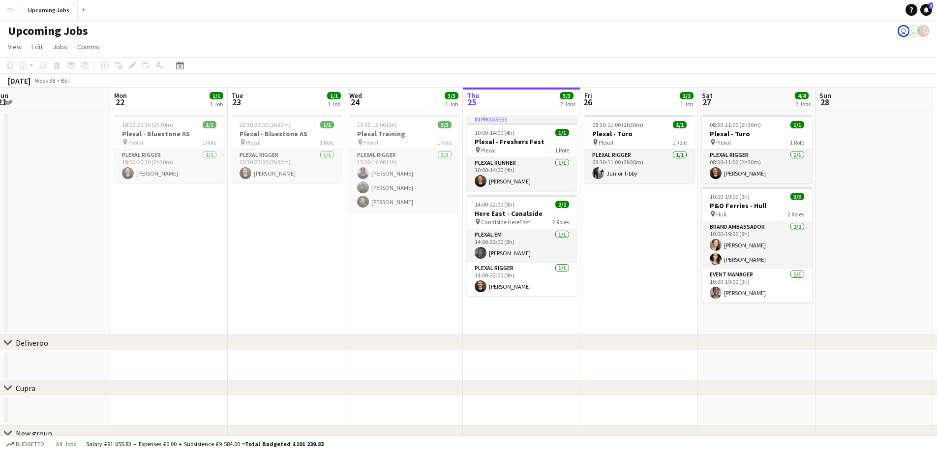
drag, startPoint x: 343, startPoint y: 267, endPoint x: 616, endPoint y: 237, distance: 274.6
click at [616, 237] on app-calendar-viewport "Fri 19 Sat 20 3/3 1 Job Sun 21 Mon 22 1/1 1 Job Tue 23 1/1 1 Job Wed 24 3/3 1 J…" at bounding box center [468, 380] width 937 height 584
